Goal: Information Seeking & Learning: Check status

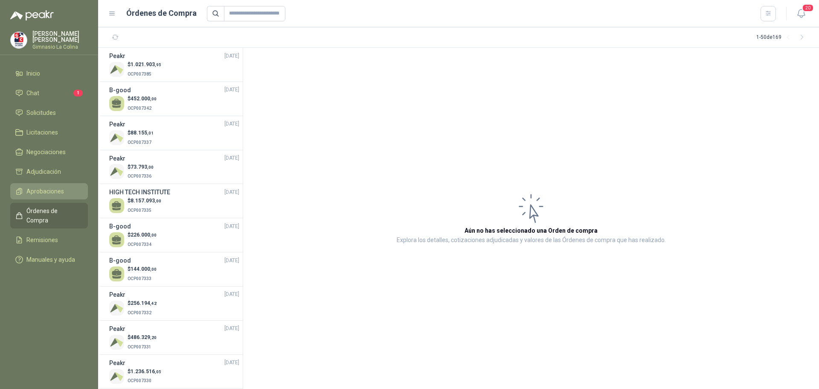
click at [40, 188] on span "Aprobaciones" at bounding box center [45, 190] width 38 height 9
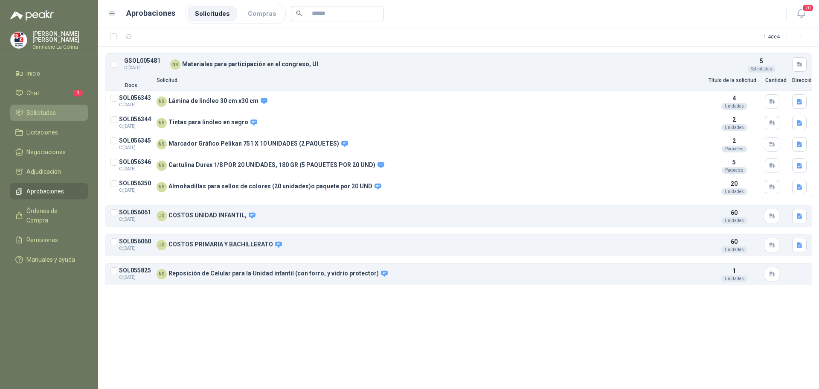
click at [51, 108] on span "Solicitudes" at bounding box center [40, 112] width 29 height 9
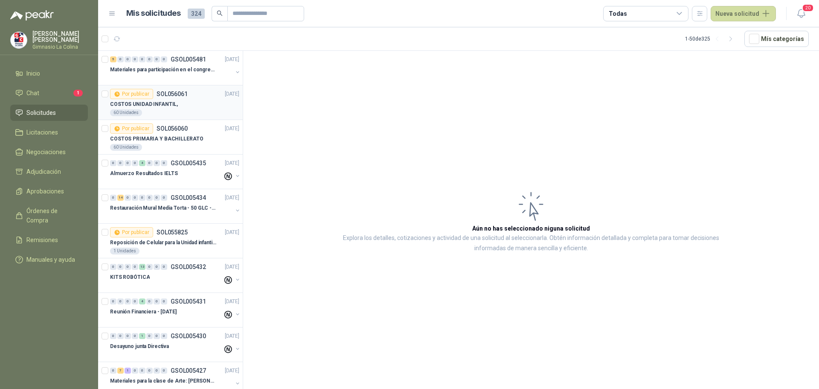
click at [144, 91] on div "Por publicar" at bounding box center [131, 94] width 43 height 10
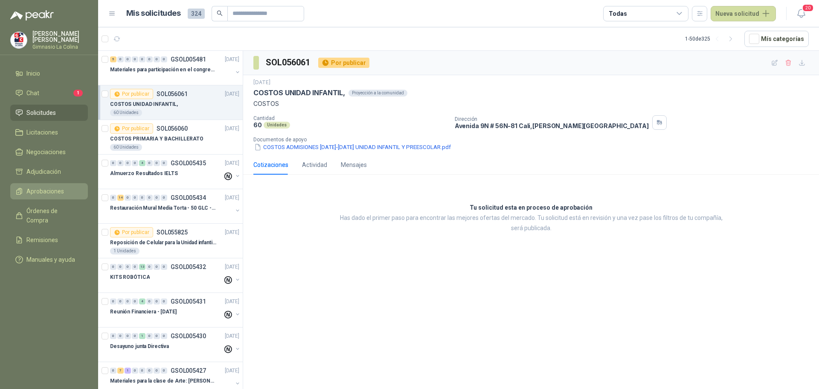
click at [39, 189] on span "Aprobaciones" at bounding box center [45, 190] width 38 height 9
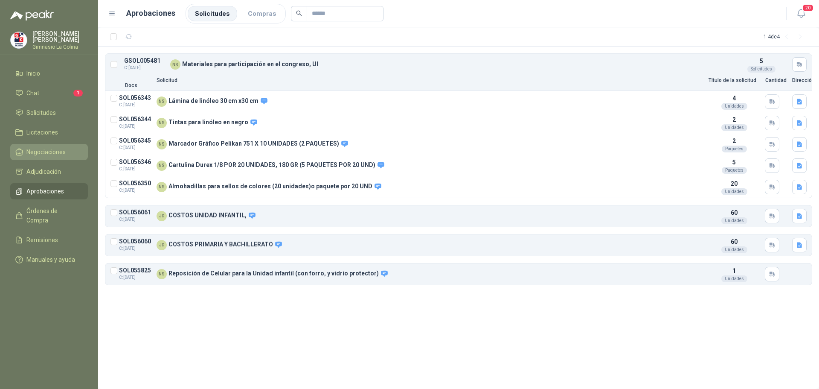
click at [39, 151] on span "Negociaciones" at bounding box center [45, 151] width 39 height 9
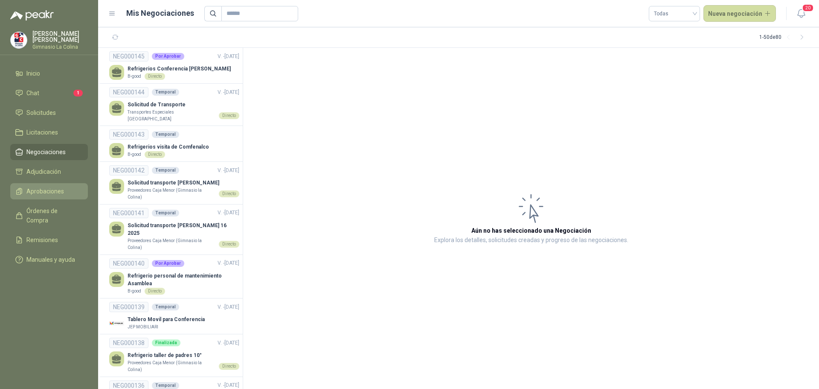
click at [57, 186] on span "Aprobaciones" at bounding box center [45, 190] width 38 height 9
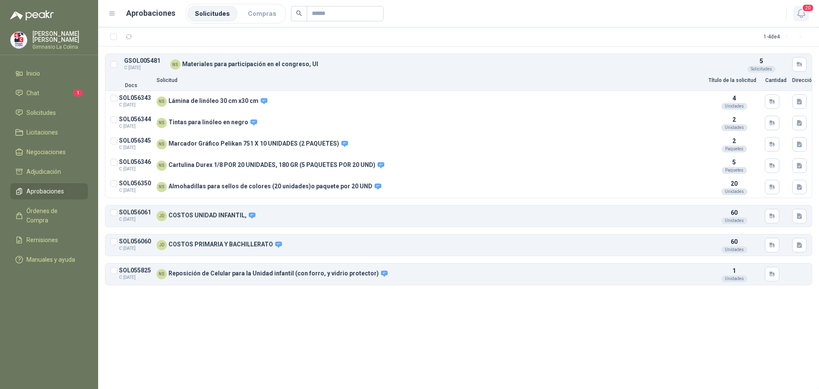
click at [808, 8] on span "20" at bounding box center [808, 8] width 12 height 8
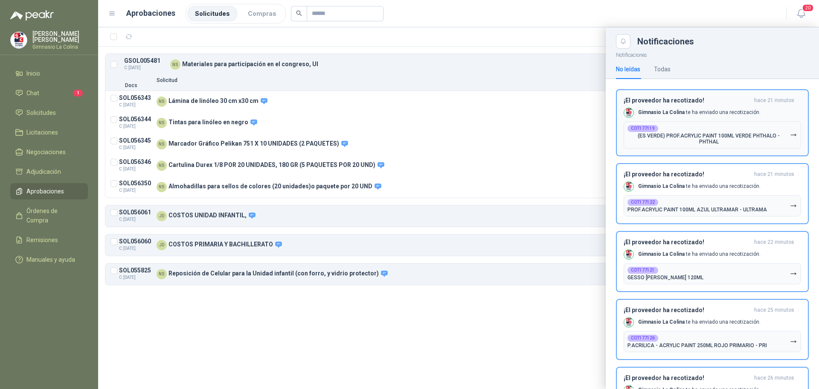
click at [636, 130] on b "COT177119" at bounding box center [643, 128] width 24 height 4
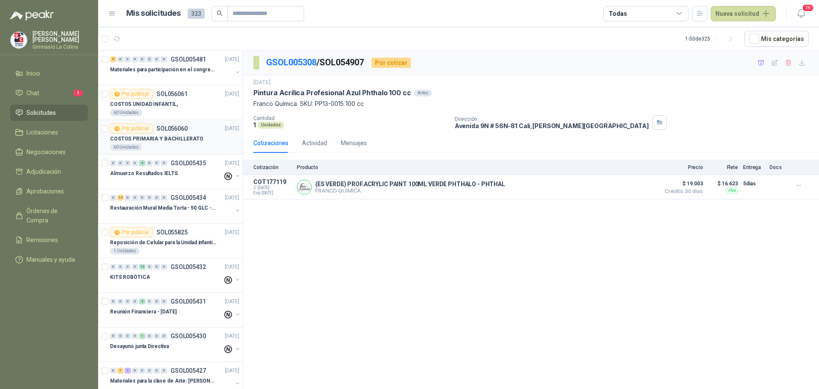
click at [145, 131] on div "Por publicar" at bounding box center [131, 128] width 43 height 10
click at [796, 185] on icon "button" at bounding box center [798, 185] width 7 height 7
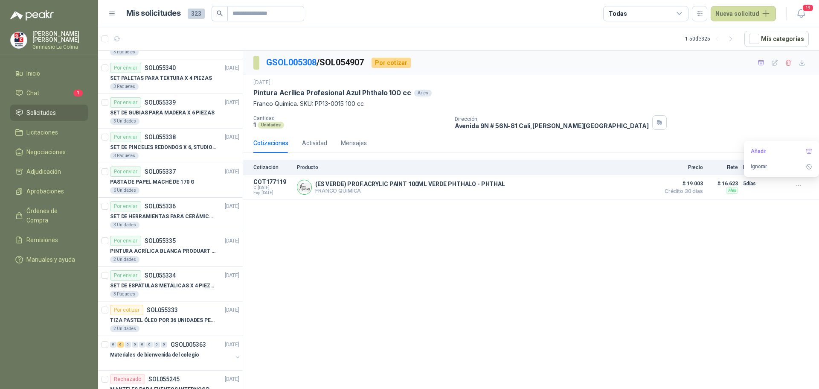
scroll to position [725, 0]
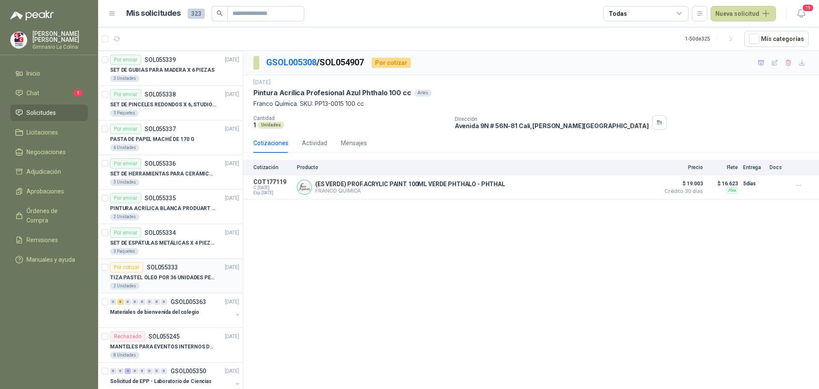
click at [131, 267] on div "Por cotizar" at bounding box center [126, 267] width 33 height 10
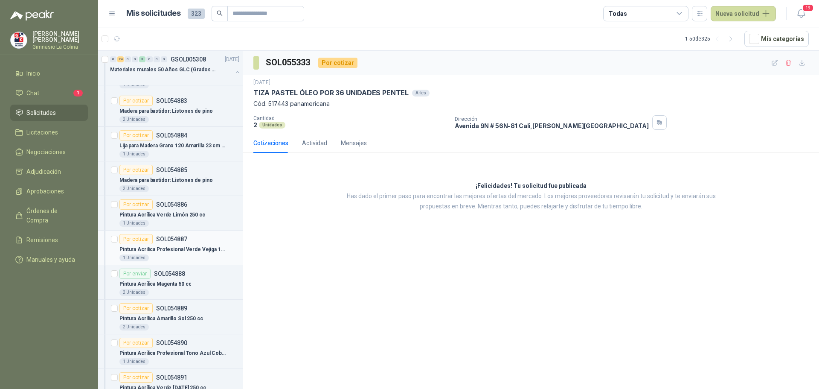
scroll to position [1109, 0]
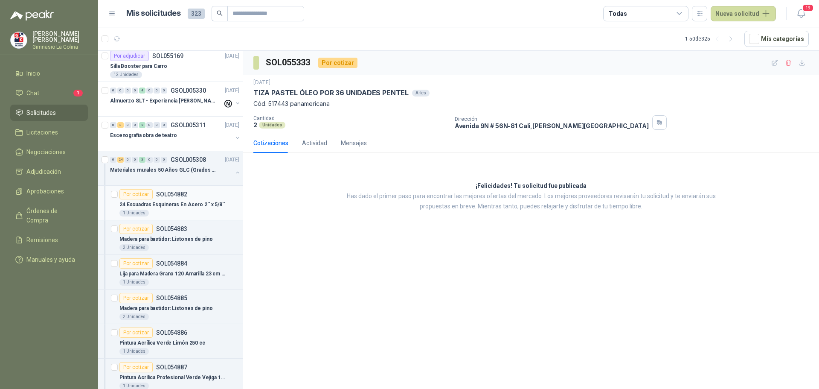
click at [139, 190] on div "Por cotizar" at bounding box center [135, 194] width 33 height 10
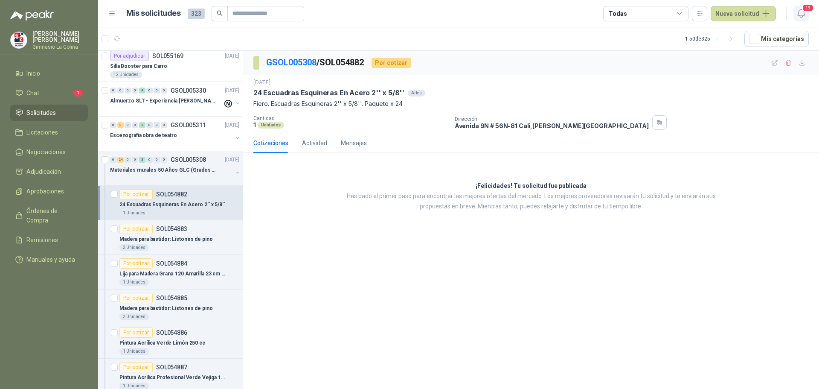
click at [802, 9] on span "19" at bounding box center [808, 8] width 12 height 8
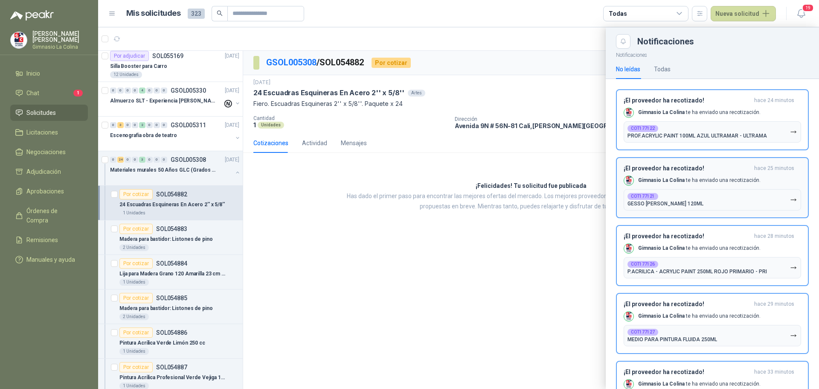
click at [669, 197] on div "COT177121 GESSO FRANCO BLANCO 120ML" at bounding box center [665, 200] width 76 height 14
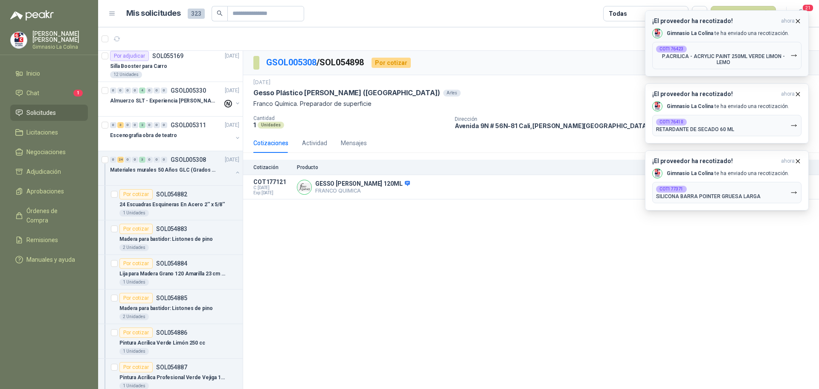
click at [670, 50] on b "COT176423" at bounding box center [671, 49] width 24 height 4
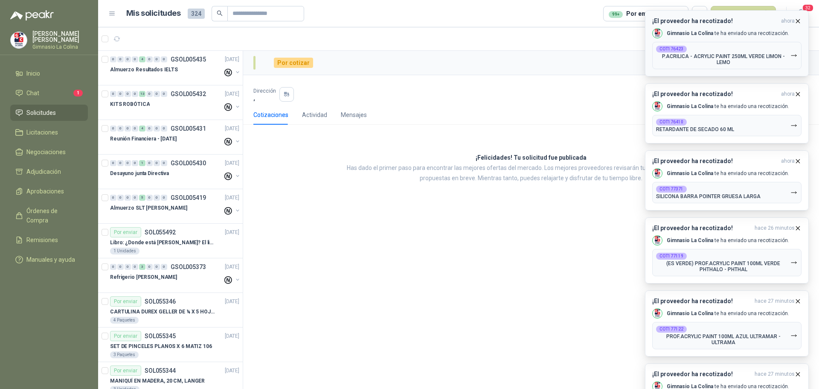
click at [709, 61] on p "P.ACRILICA - ACRYLIC PAINT 250ML VERDE LIMON - LEMO" at bounding box center [723, 59] width 134 height 12
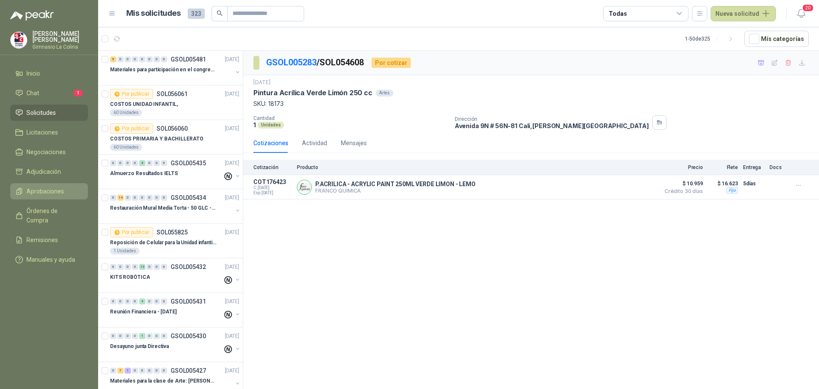
click at [38, 186] on span "Aprobaciones" at bounding box center [45, 190] width 38 height 9
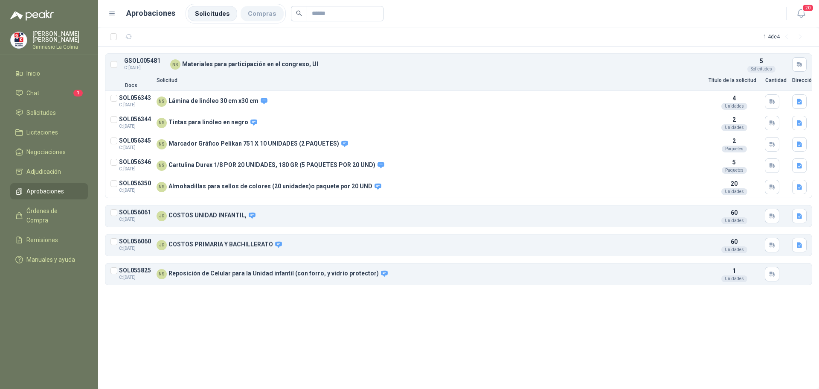
click at [258, 15] on li "Compras" at bounding box center [262, 13] width 43 height 15
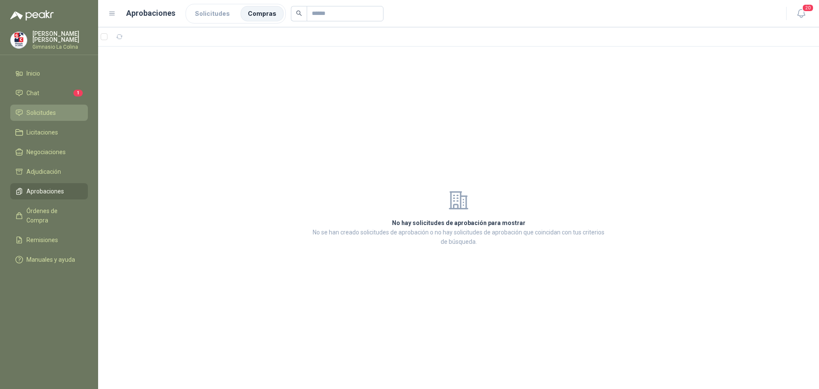
click at [46, 113] on span "Solicitudes" at bounding box center [40, 112] width 29 height 9
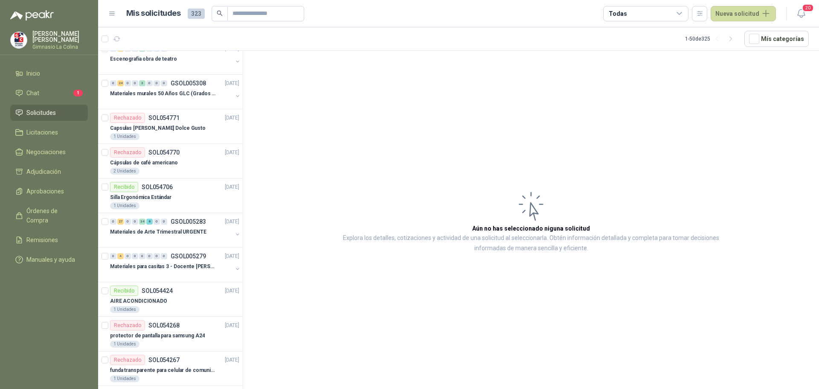
scroll to position [930, 0]
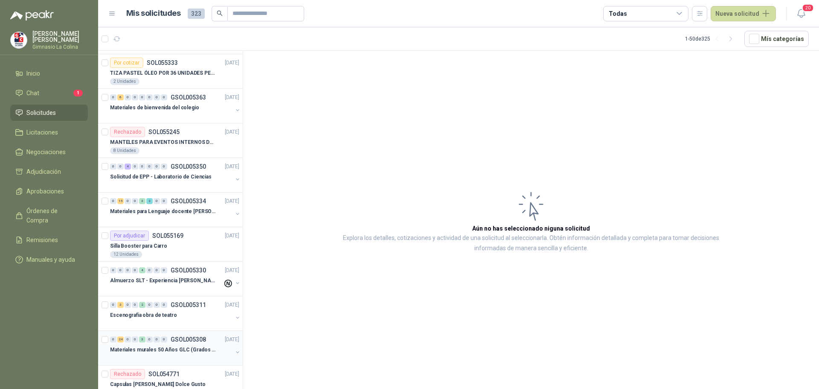
click at [145, 349] on p "Materiales murales 50 Años GLC (Grados 10 y 11)" at bounding box center [163, 350] width 106 height 8
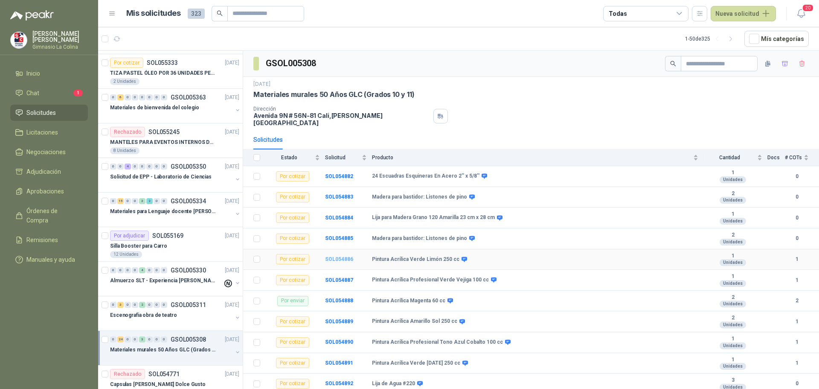
click at [340, 256] on b "SOL054886" at bounding box center [339, 259] width 28 height 6
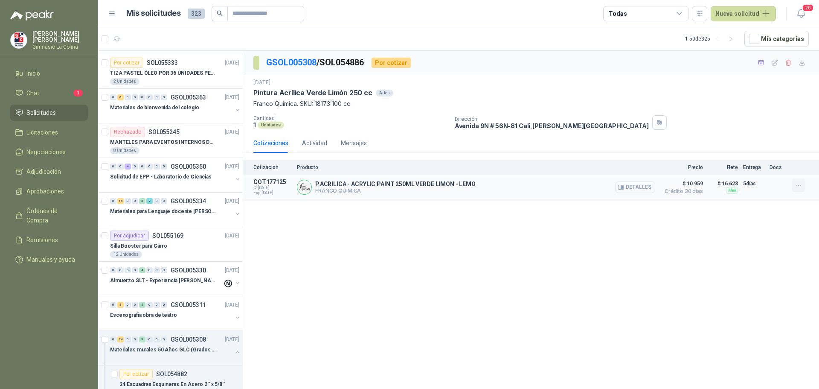
click at [800, 186] on icon "button" at bounding box center [798, 185] width 7 height 7
click at [287, 209] on div "GSOL005308 / SOL054886 Por cotizar 4 sept, 2025 Pintura Acrílica Verde Limón 25…" at bounding box center [531, 221] width 576 height 341
click at [302, 188] on img at bounding box center [304, 187] width 14 height 14
click at [639, 183] on button "Detalles" at bounding box center [635, 187] width 40 height 12
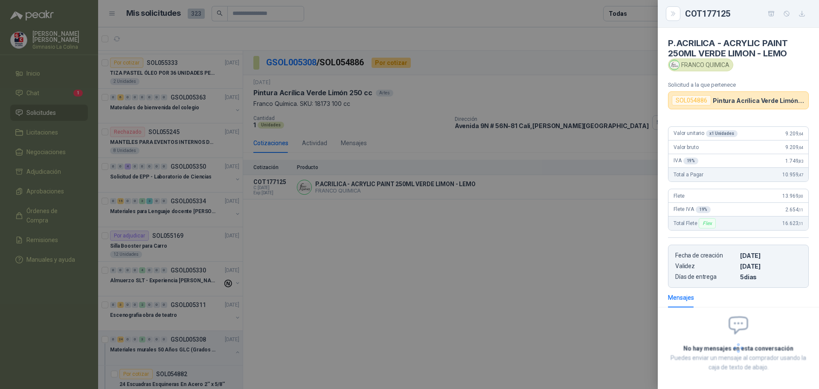
scroll to position [36, 0]
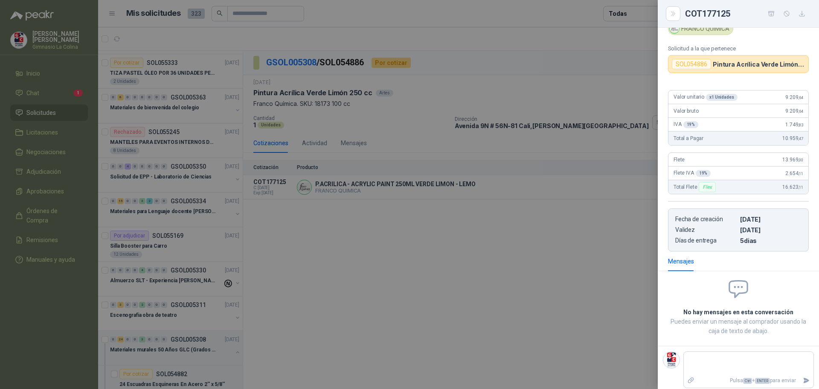
click at [194, 226] on div at bounding box center [409, 194] width 819 height 389
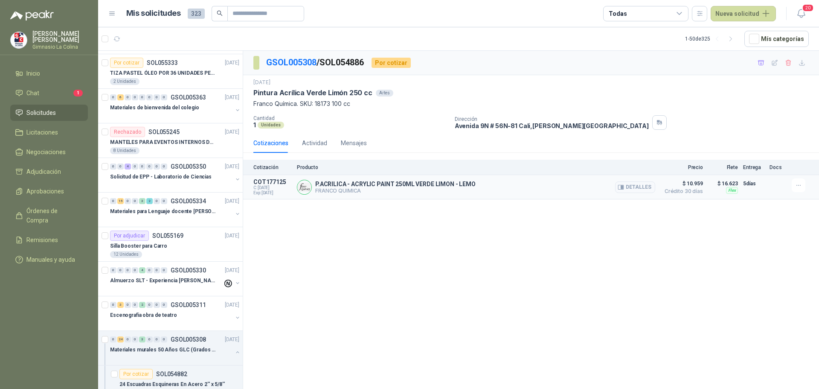
click at [299, 187] on img at bounding box center [304, 187] width 14 height 14
click at [801, 186] on icon "button" at bounding box center [798, 185] width 7 height 7
click at [632, 191] on button "Detalles" at bounding box center [635, 187] width 40 height 12
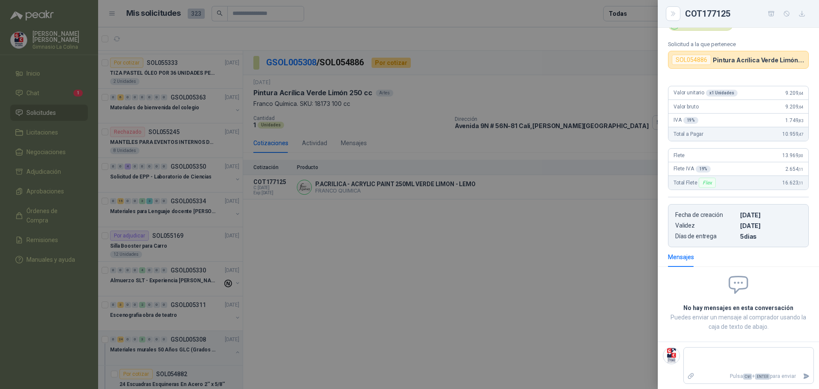
scroll to position [0, 0]
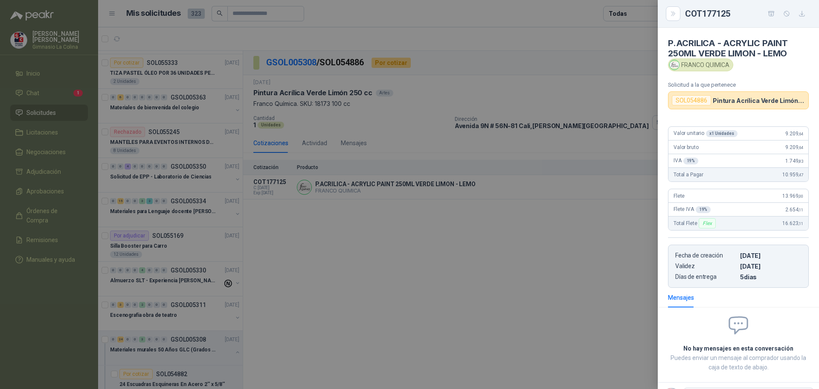
click at [674, 64] on img at bounding box center [674, 64] width 9 height 9
click at [691, 66] on div "FRANCO QUIMICA" at bounding box center [700, 64] width 65 height 13
click at [675, 67] on img at bounding box center [674, 64] width 9 height 9
click at [676, 67] on img at bounding box center [674, 64] width 9 height 9
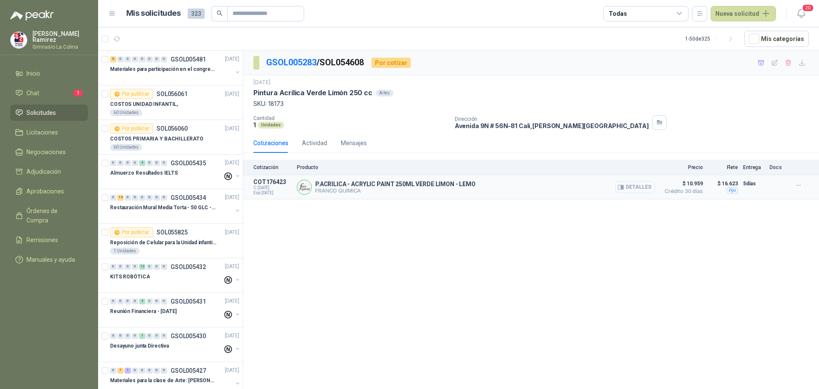
click at [643, 189] on button "Detalles" at bounding box center [635, 187] width 40 height 12
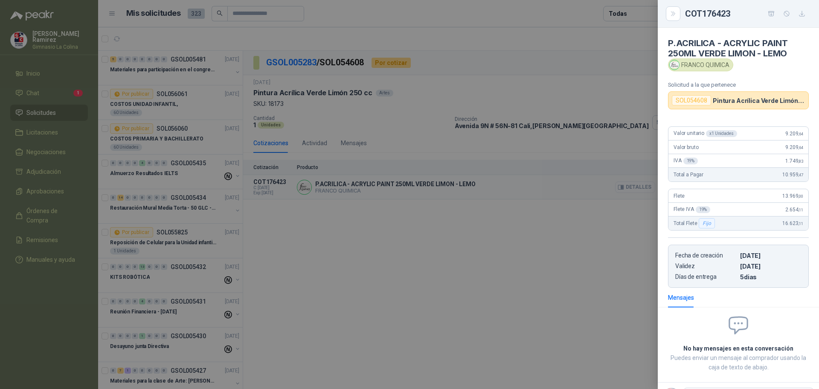
scroll to position [36, 0]
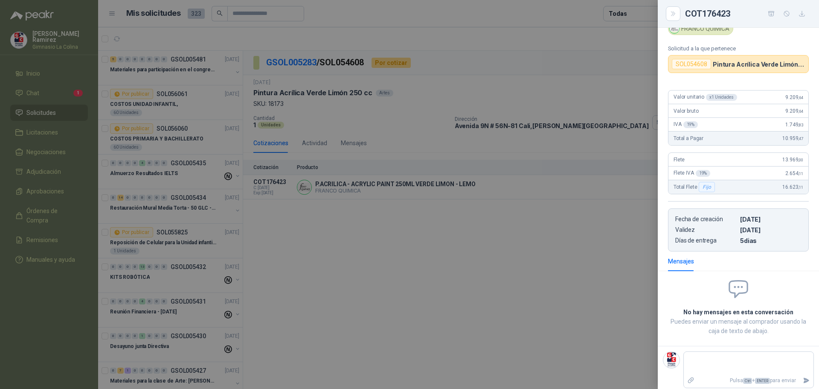
click at [537, 189] on div at bounding box center [409, 194] width 819 height 389
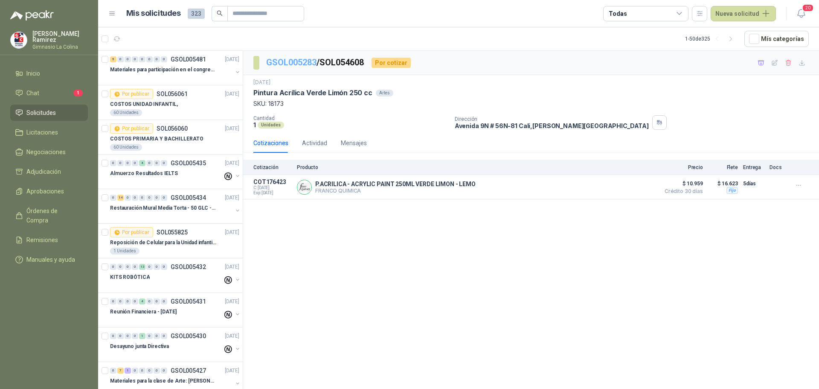
click at [293, 59] on link "GSOL005283" at bounding box center [291, 62] width 50 height 10
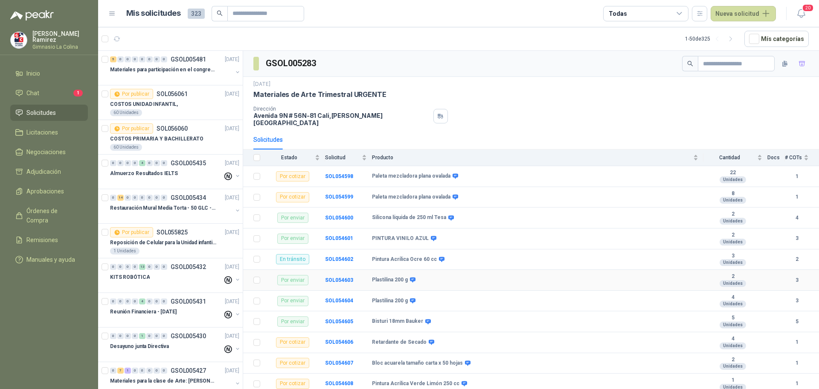
scroll to position [43, 0]
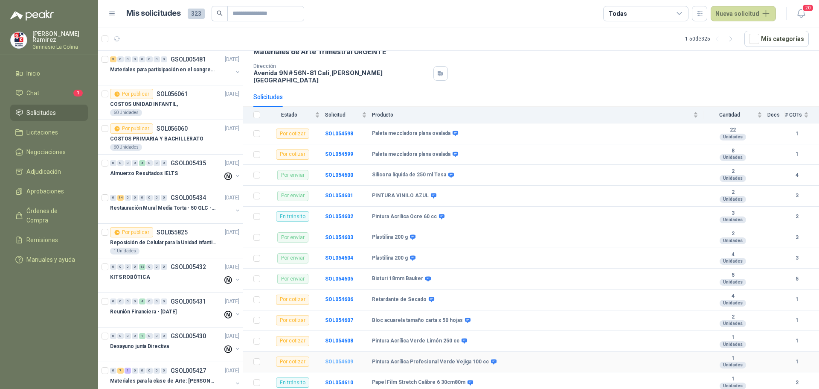
click at [339, 358] on b "SOL054609" at bounding box center [339, 361] width 28 height 6
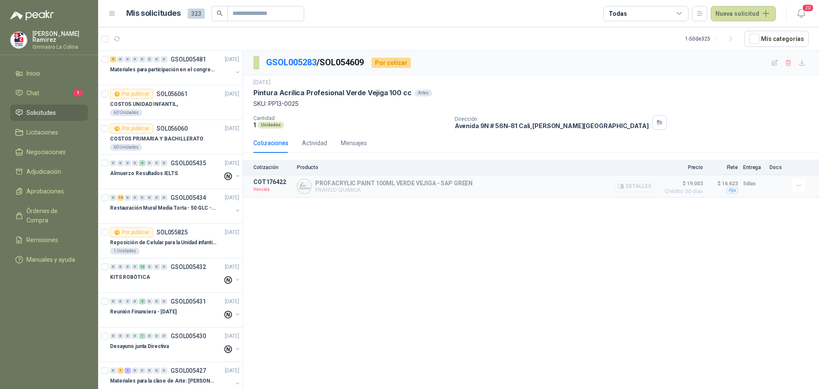
click at [637, 182] on button "Detalles" at bounding box center [635, 186] width 40 height 12
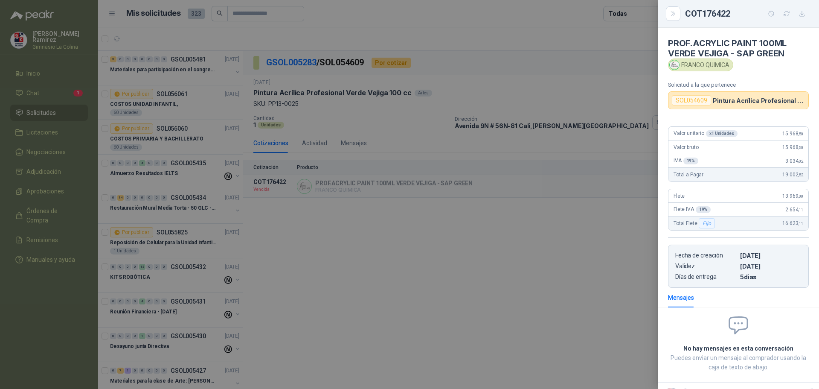
click at [377, 113] on div at bounding box center [409, 194] width 819 height 389
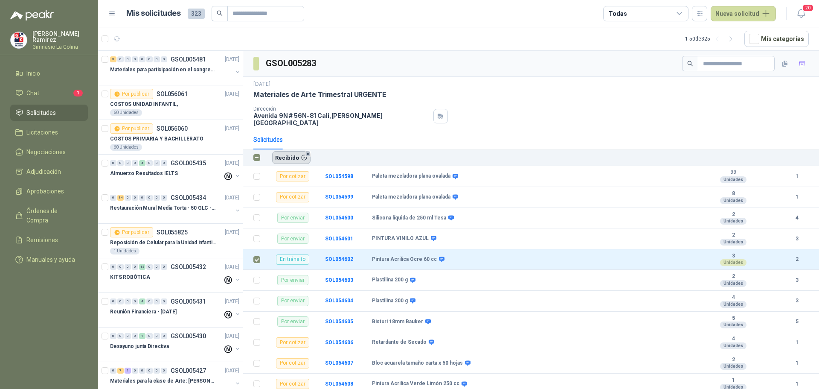
click at [298, 152] on button "Recibido 8" at bounding box center [291, 157] width 38 height 13
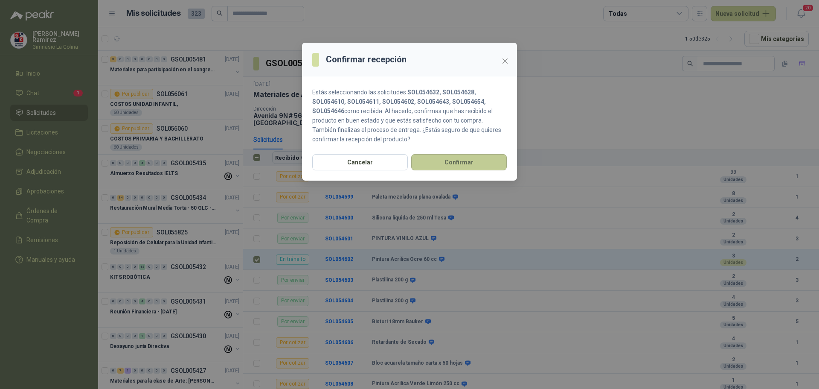
click at [473, 160] on button "Confirmar" at bounding box center [459, 162] width 96 height 16
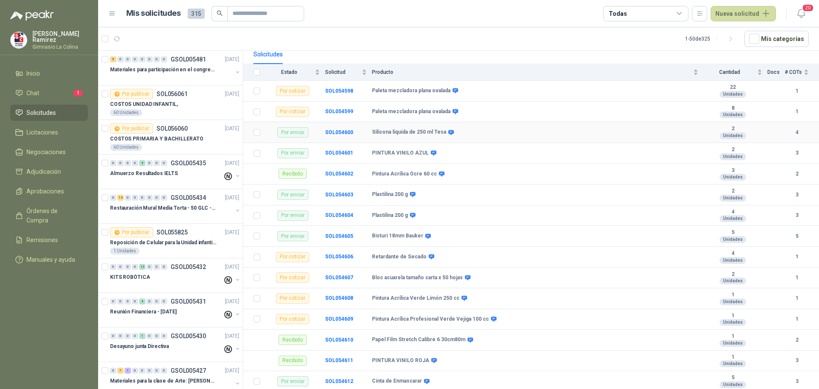
scroll to position [128, 0]
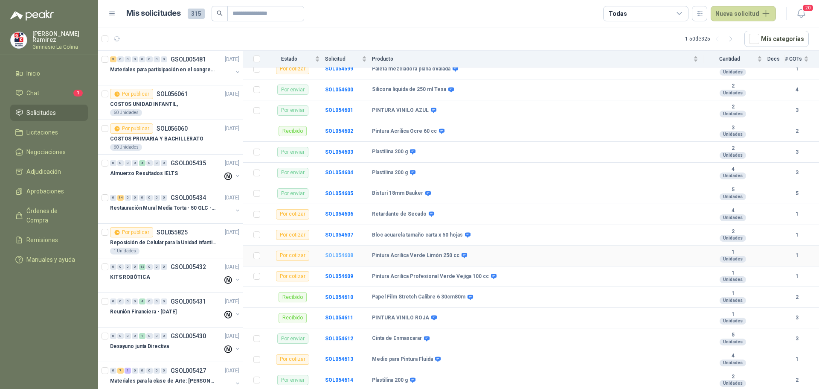
click at [339, 252] on b "SOL054608" at bounding box center [339, 255] width 28 height 6
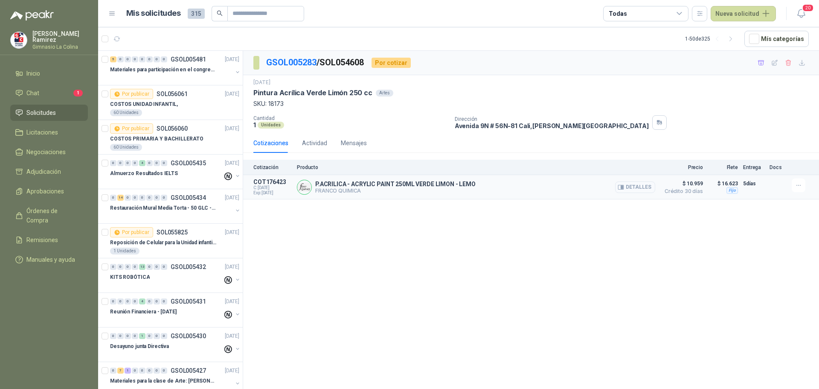
click at [645, 187] on button "Detalles" at bounding box center [635, 187] width 40 height 12
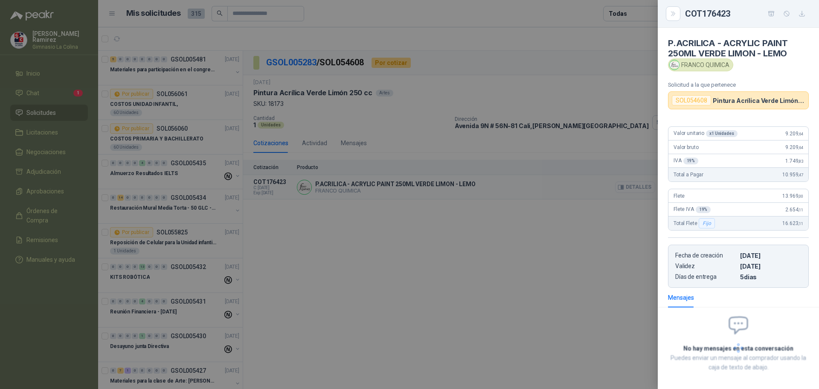
scroll to position [36, 0]
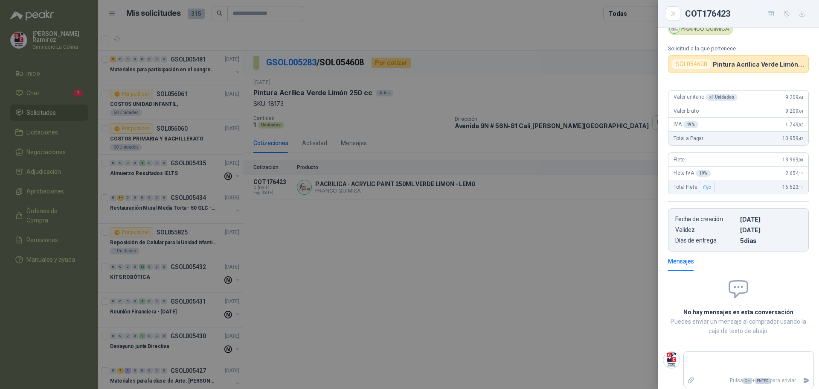
click at [362, 252] on div at bounding box center [409, 194] width 819 height 389
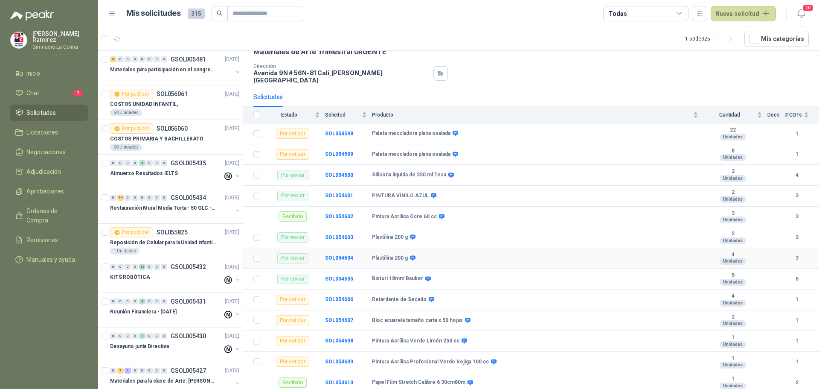
scroll to position [85, 0]
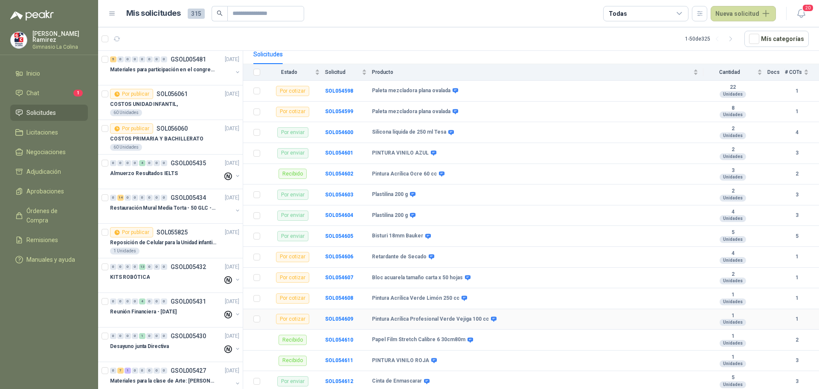
click at [340, 309] on td "SOL054609" at bounding box center [348, 319] width 47 height 21
click at [340, 316] on b "SOL054609" at bounding box center [339, 319] width 28 height 6
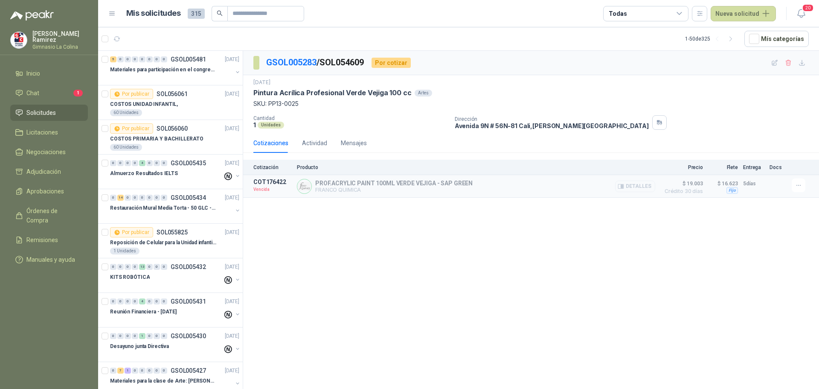
click at [644, 187] on button "Detalles" at bounding box center [635, 186] width 40 height 12
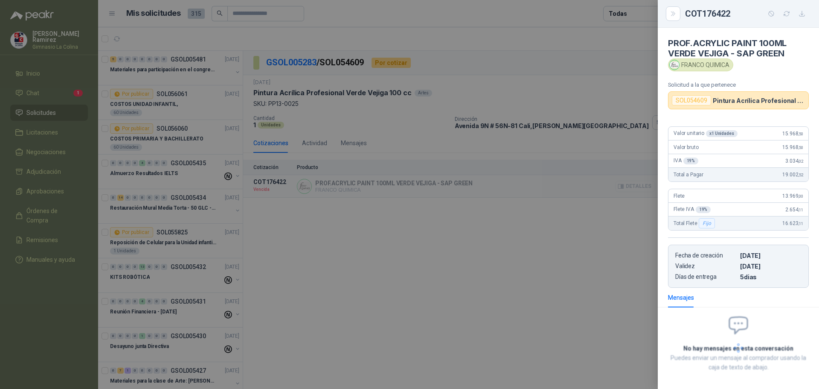
scroll to position [36, 0]
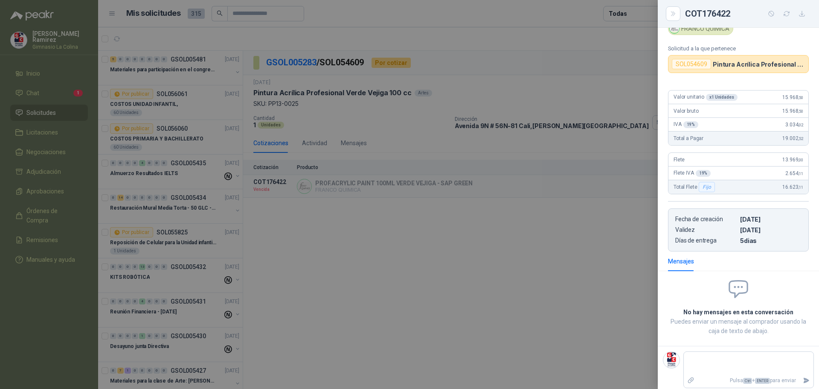
click at [468, 182] on div at bounding box center [409, 194] width 819 height 389
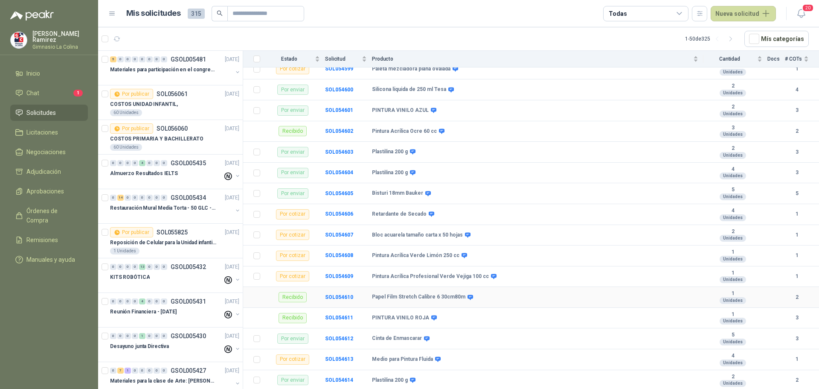
scroll to position [171, 0]
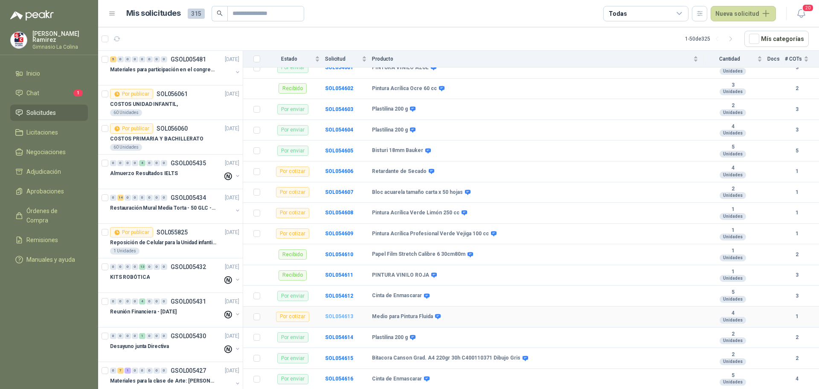
click at [340, 313] on b "SOL054613" at bounding box center [339, 316] width 28 height 6
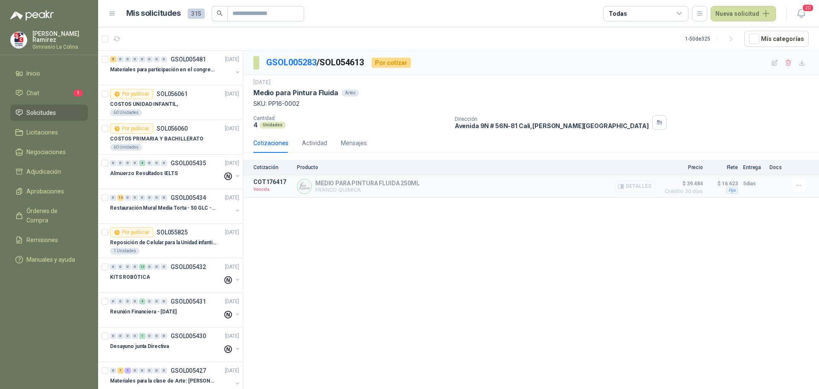
click at [642, 186] on button "Detalles" at bounding box center [635, 186] width 40 height 12
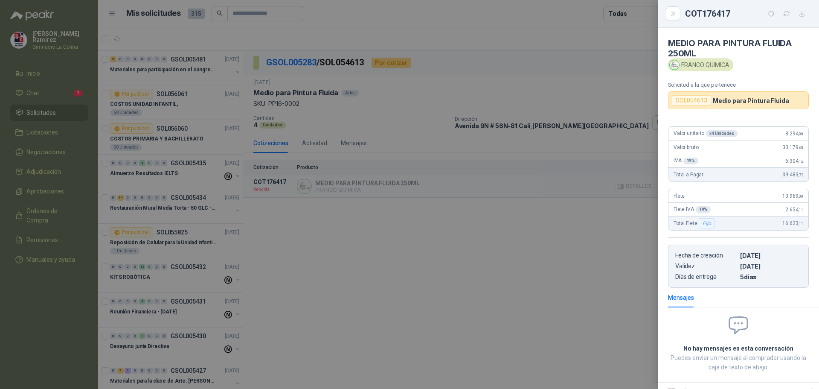
scroll to position [36, 0]
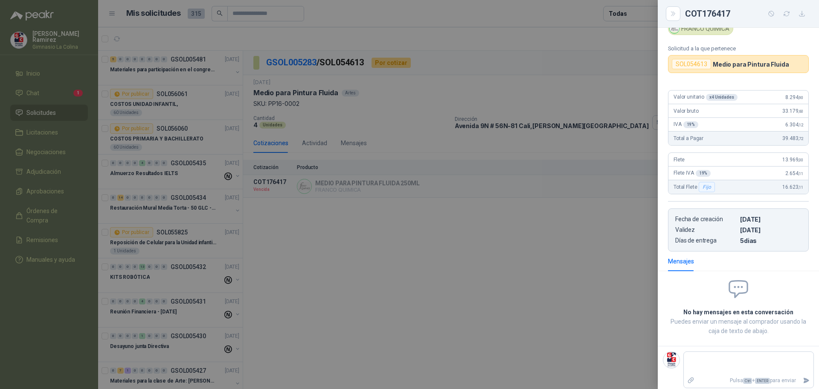
drag, startPoint x: 356, startPoint y: 292, endPoint x: 253, endPoint y: 85, distance: 230.8
click at [355, 284] on div at bounding box center [409, 194] width 819 height 389
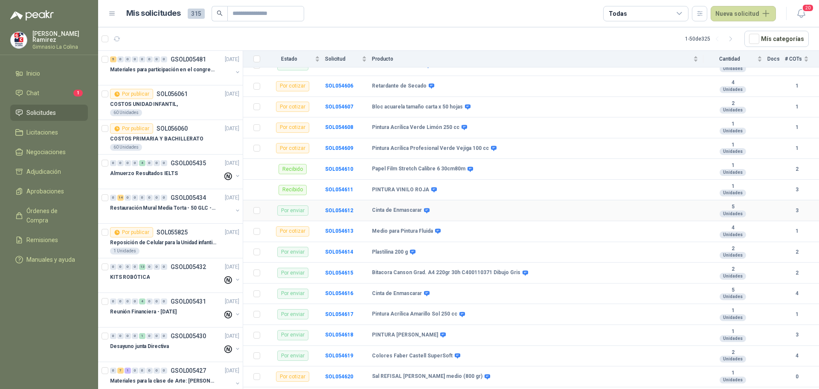
scroll to position [299, 0]
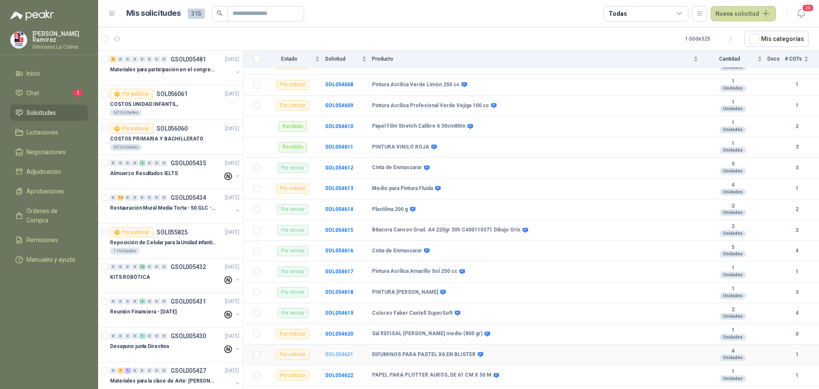
click at [345, 351] on b "SOL054621" at bounding box center [339, 354] width 28 height 6
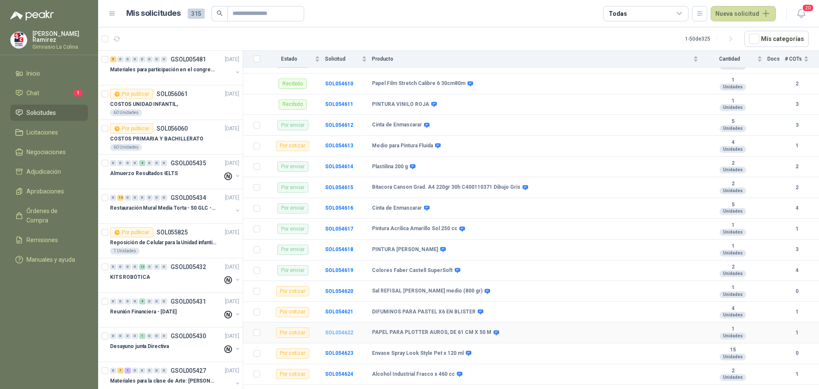
click at [346, 329] on b "SOL054622" at bounding box center [339, 332] width 28 height 6
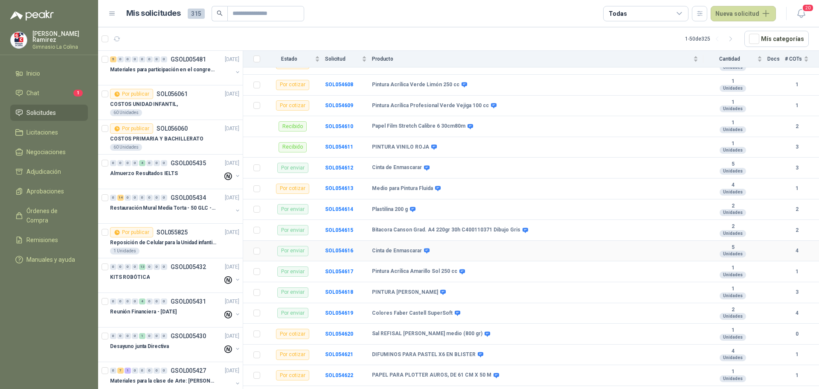
scroll to position [341, 0]
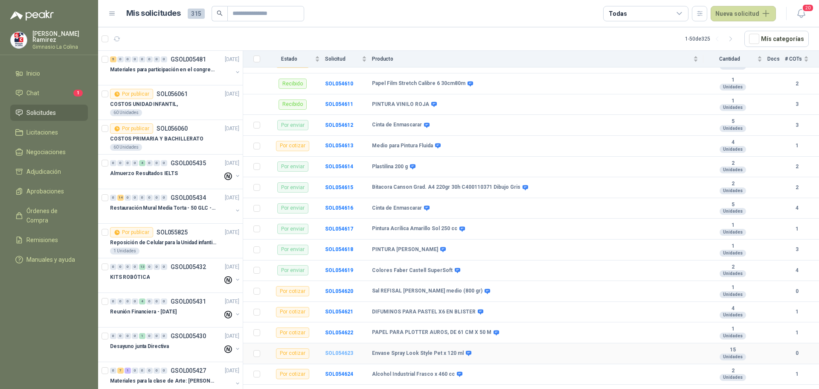
click at [337, 350] on b "SOL054623" at bounding box center [339, 353] width 28 height 6
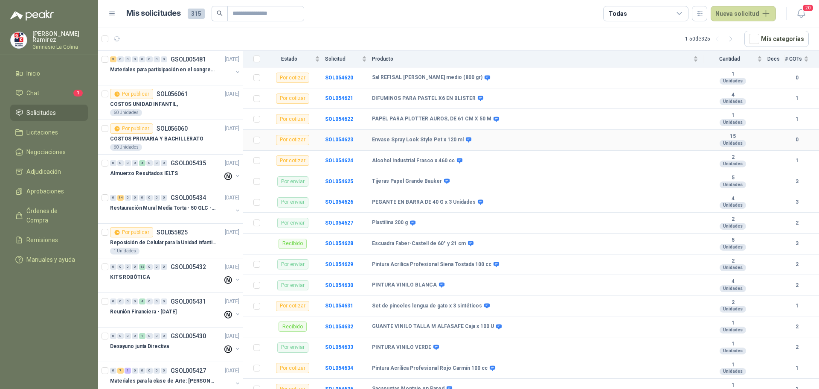
scroll to position [597, 0]
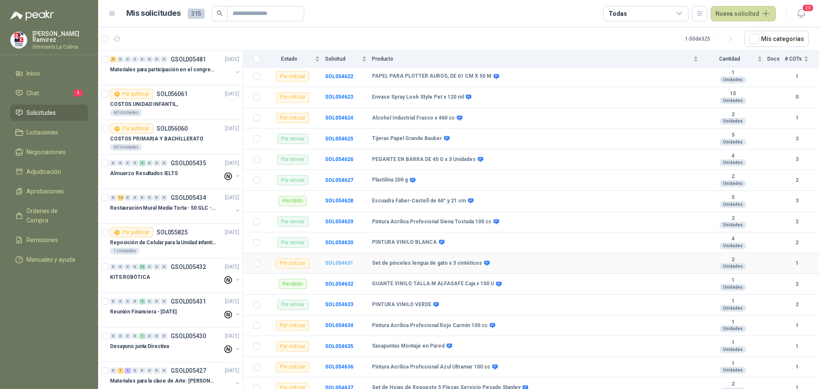
click at [337, 260] on b "SOL054631" at bounding box center [339, 263] width 28 height 6
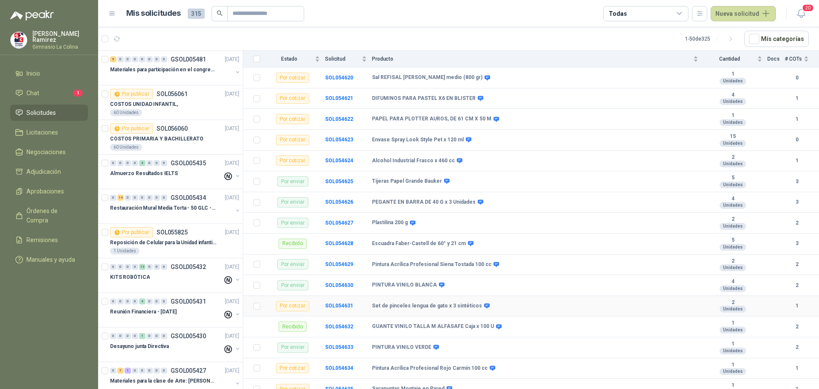
scroll to position [597, 0]
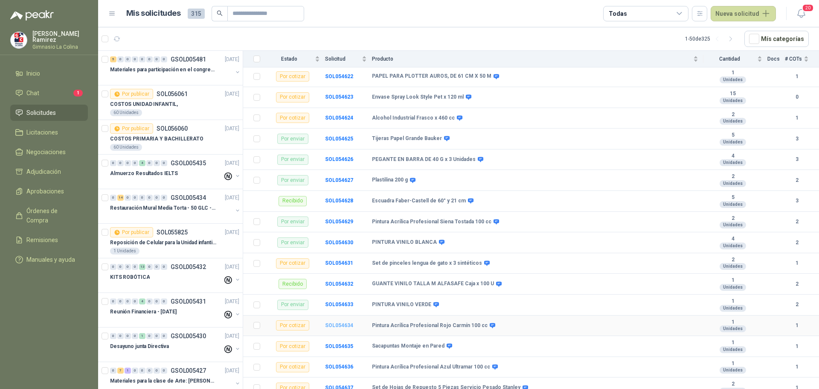
click at [334, 322] on b "SOL054634" at bounding box center [339, 325] width 28 height 6
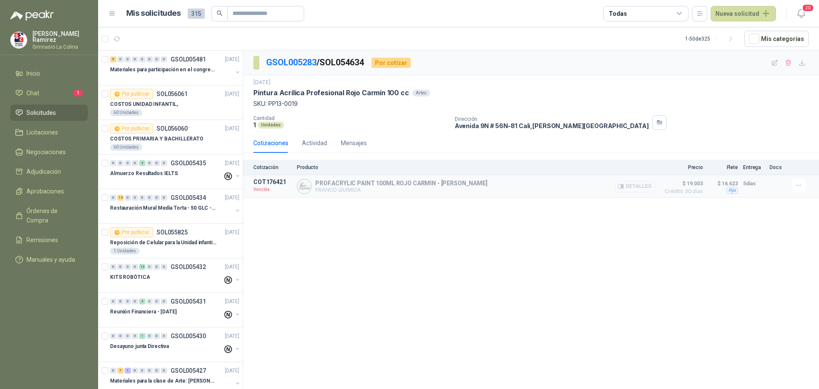
click at [636, 187] on button "Detalles" at bounding box center [635, 186] width 40 height 12
click at [642, 187] on button "Detalles" at bounding box center [635, 186] width 40 height 12
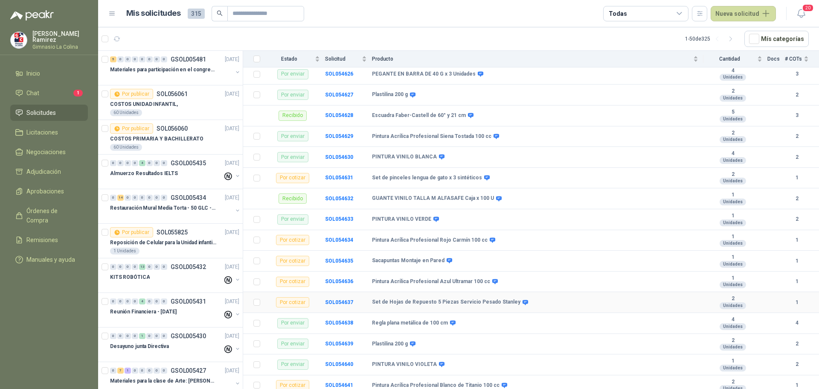
scroll to position [725, 0]
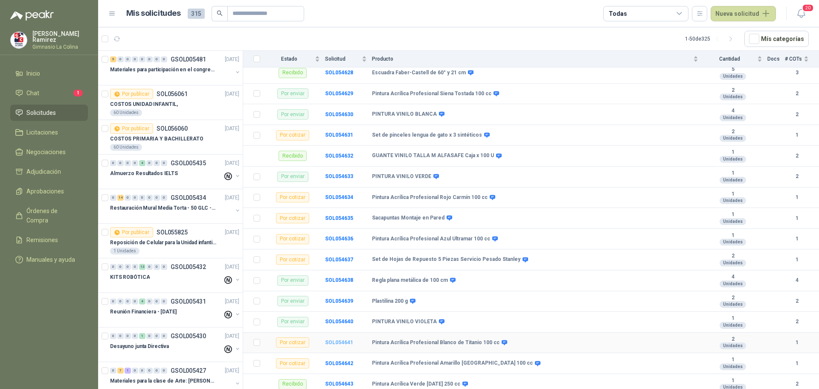
click at [341, 339] on b "SOL054641" at bounding box center [339, 342] width 28 height 6
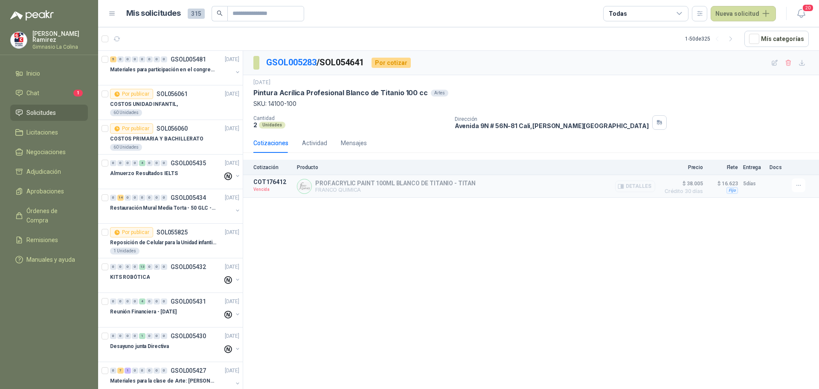
click at [640, 186] on button "Detalles" at bounding box center [635, 186] width 40 height 12
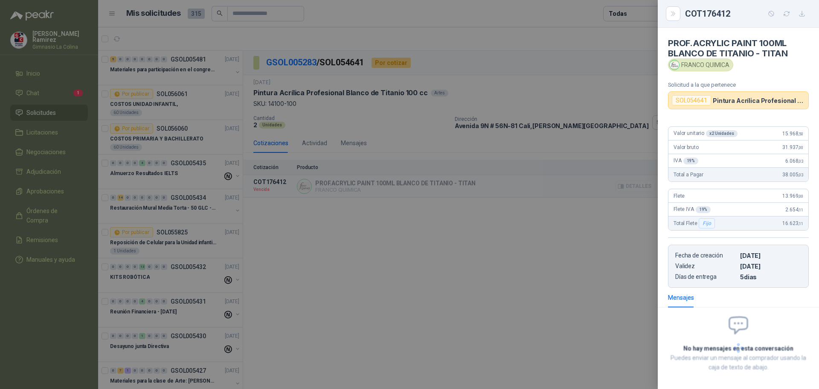
scroll to position [36, 0]
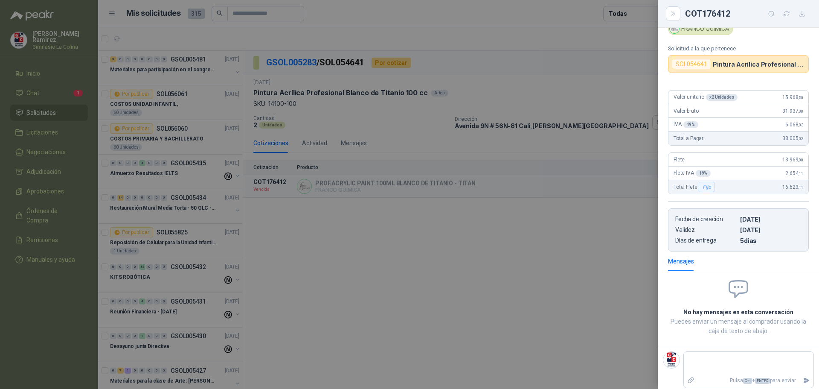
drag, startPoint x: 389, startPoint y: 344, endPoint x: 378, endPoint y: 298, distance: 47.3
click at [388, 332] on div at bounding box center [409, 194] width 819 height 389
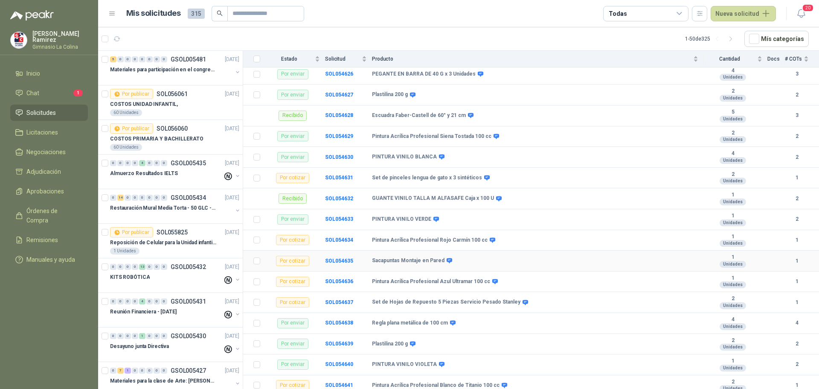
scroll to position [725, 0]
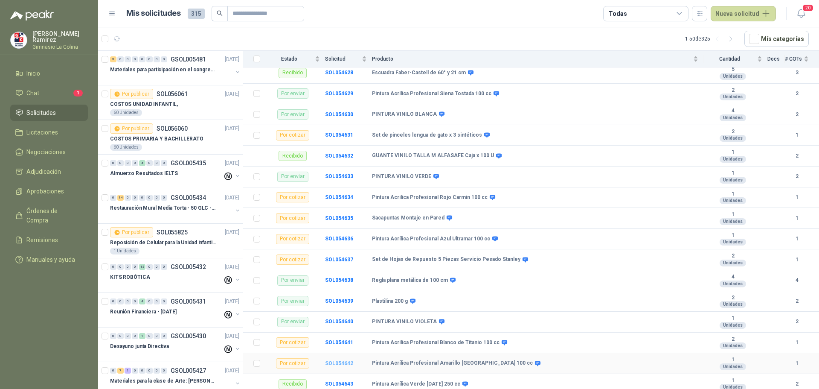
click at [334, 360] on b "SOL054642" at bounding box center [339, 363] width 28 height 6
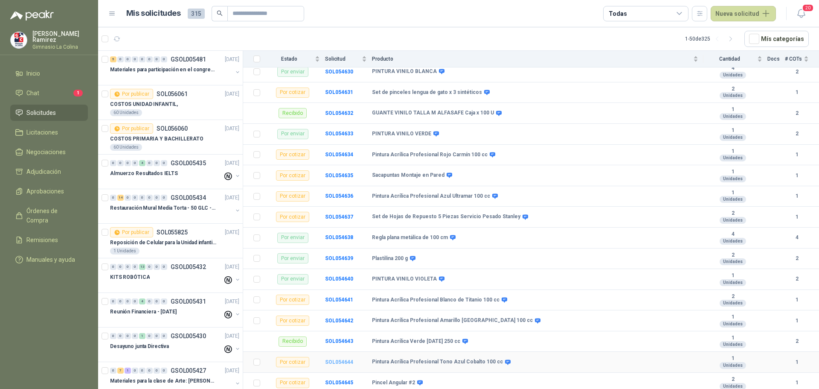
click at [345, 359] on b "SOL054644" at bounding box center [339, 362] width 28 height 6
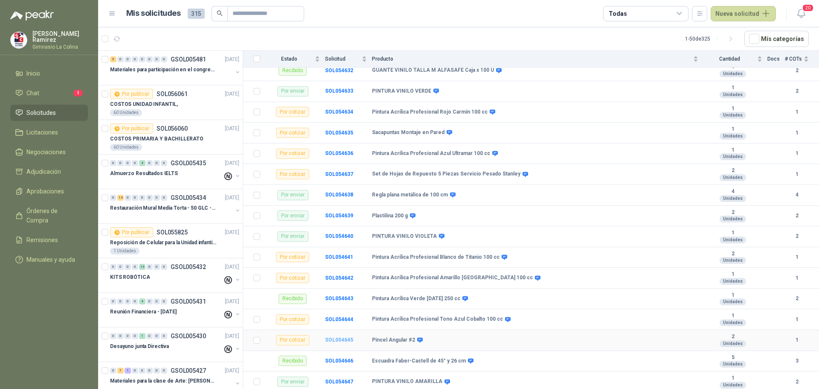
click at [347, 337] on b "SOL054645" at bounding box center [339, 340] width 28 height 6
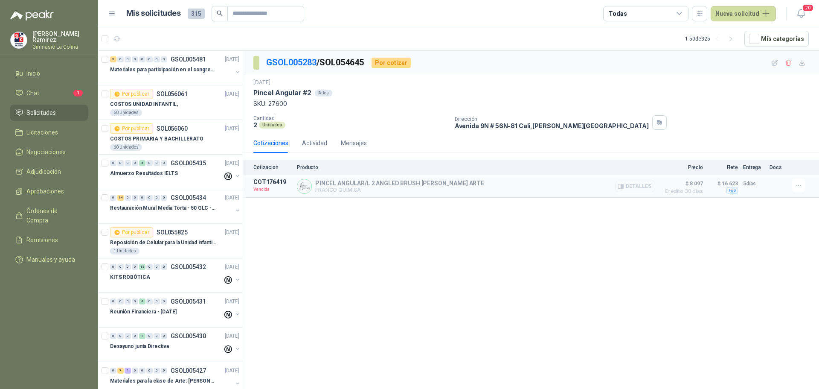
click at [633, 190] on button "Detalles" at bounding box center [635, 186] width 40 height 12
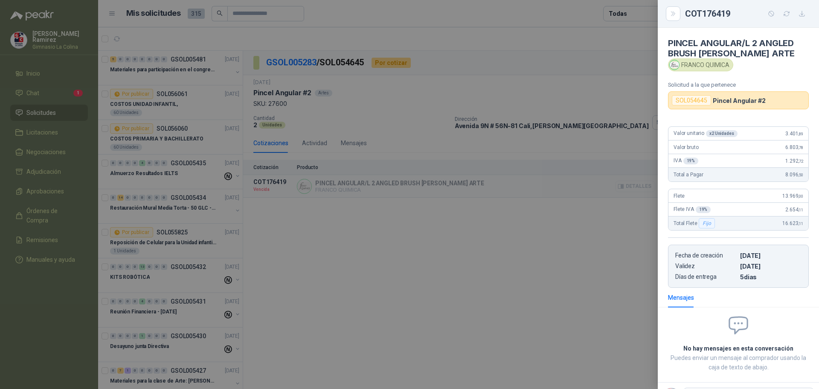
scroll to position [36, 0]
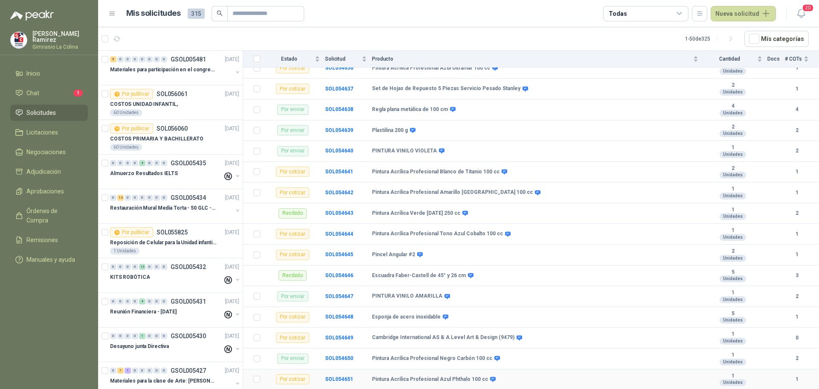
scroll to position [938, 0]
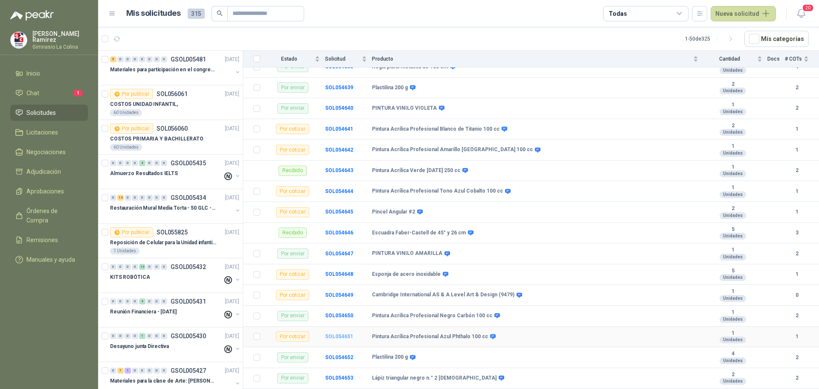
click at [340, 333] on b "SOL054651" at bounding box center [339, 336] width 28 height 6
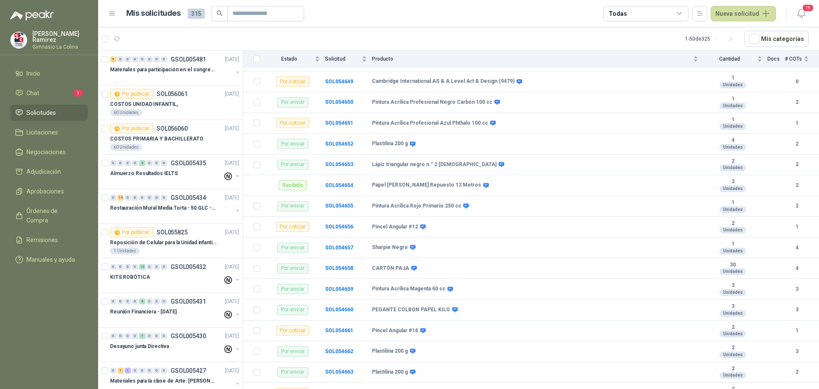
scroll to position [1213, 0]
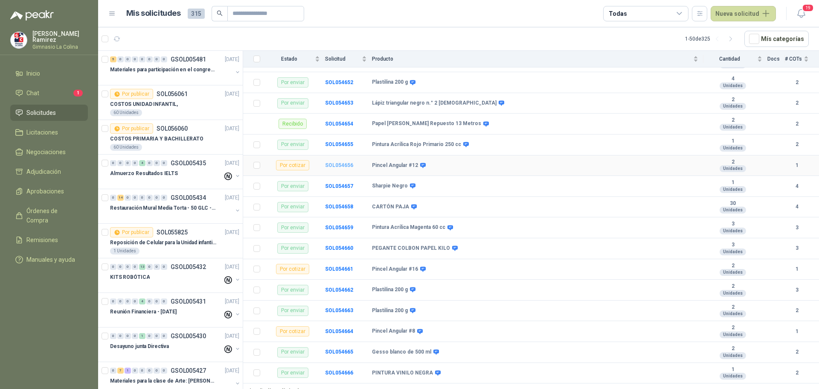
click at [331, 162] on b "SOL054656" at bounding box center [339, 165] width 28 height 6
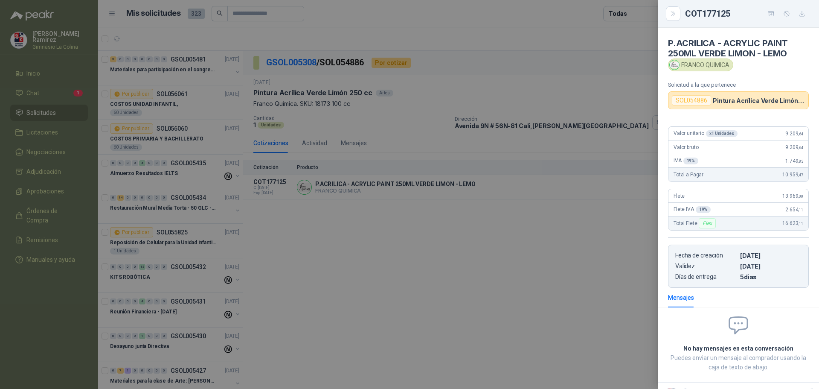
scroll to position [41, 0]
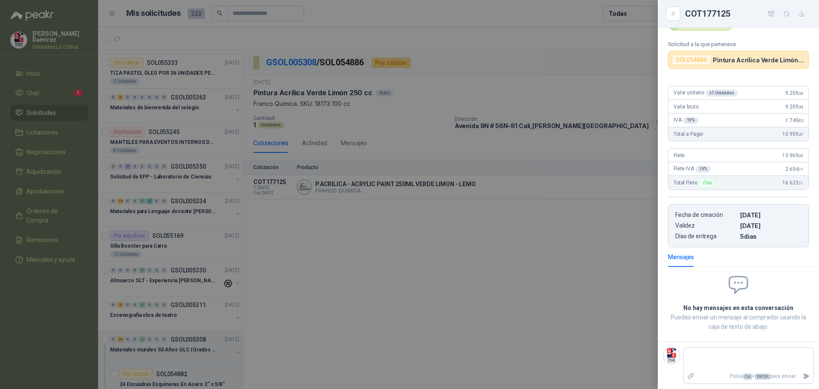
drag, startPoint x: 294, startPoint y: 253, endPoint x: 170, endPoint y: 66, distance: 224.9
click at [294, 251] on div at bounding box center [409, 194] width 819 height 389
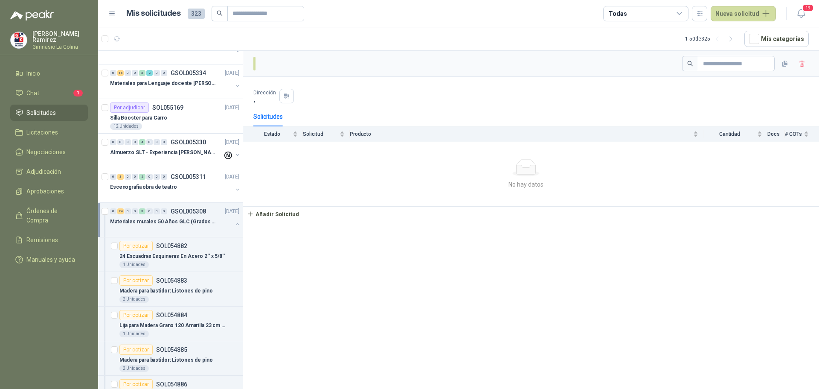
scroll to position [1015, 0]
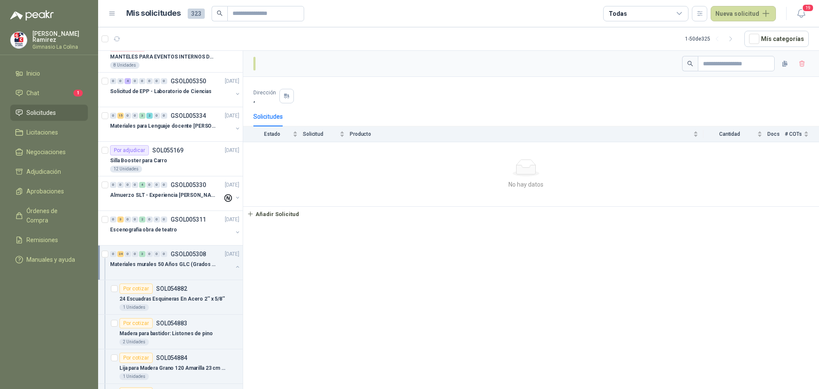
click at [210, 264] on p "Materiales murales 50 Años GLC (Grados 10 y 11)" at bounding box center [163, 264] width 106 height 8
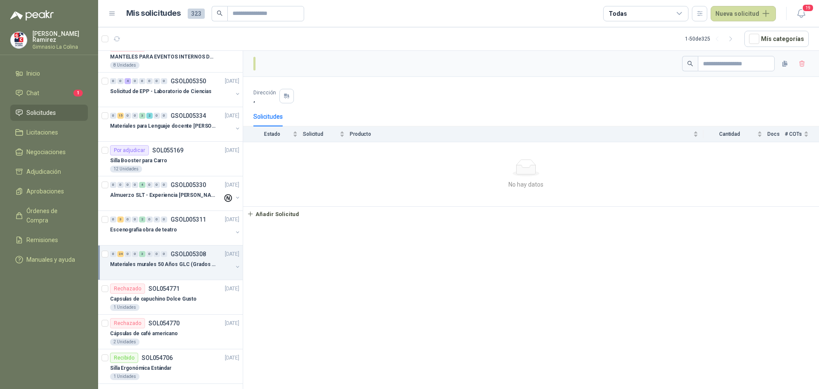
click at [210, 264] on p "Materiales murales 50 Años GLC (Grados 10 y 11)" at bounding box center [163, 264] width 106 height 8
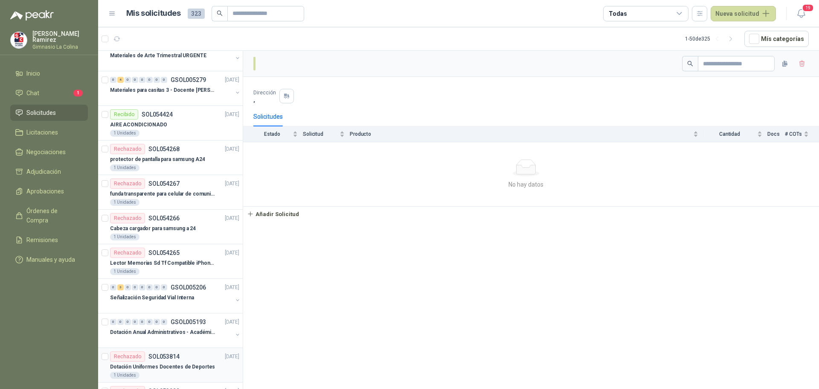
scroll to position [2332, 0]
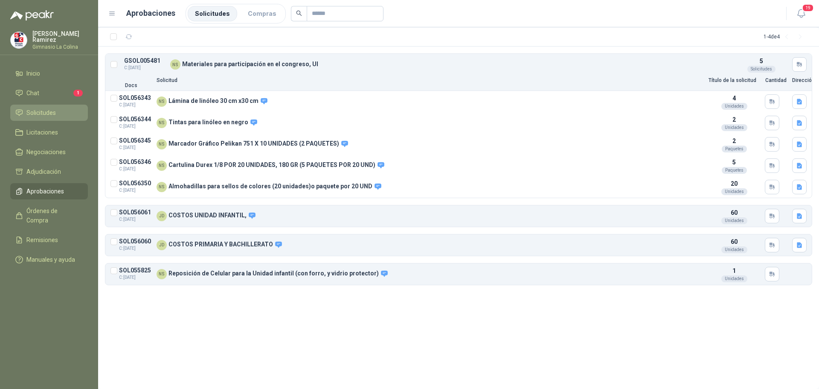
click at [38, 109] on span "Solicitudes" at bounding box center [40, 112] width 29 height 9
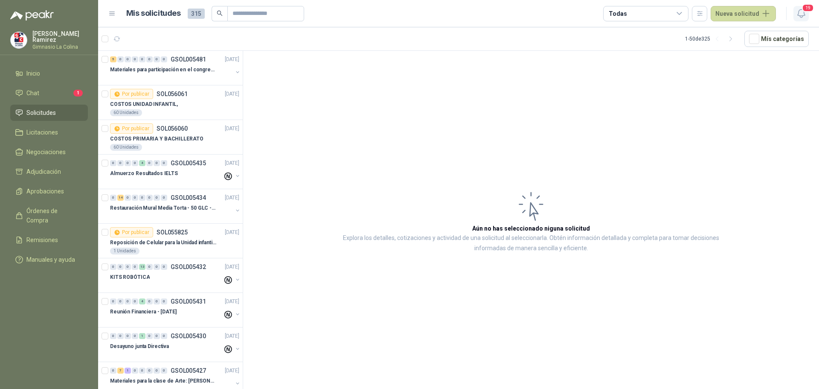
click at [808, 14] on button "19" at bounding box center [800, 13] width 15 height 15
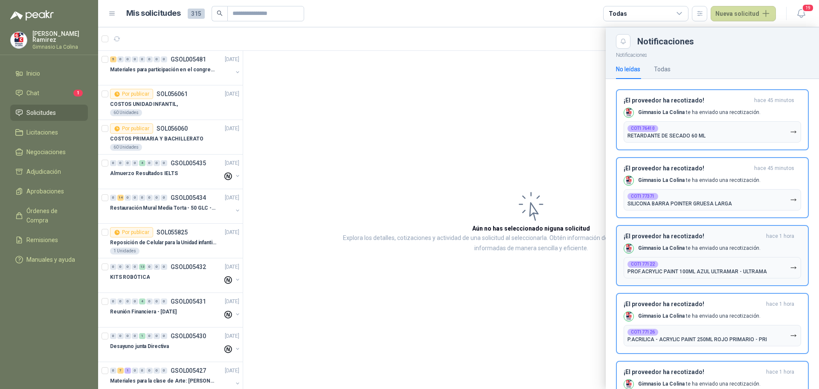
click at [655, 273] on p "PROF.ACRYLIC PAINT 100ML AZUL ULTRAMAR - ULTRAMA" at bounding box center [696, 271] width 139 height 6
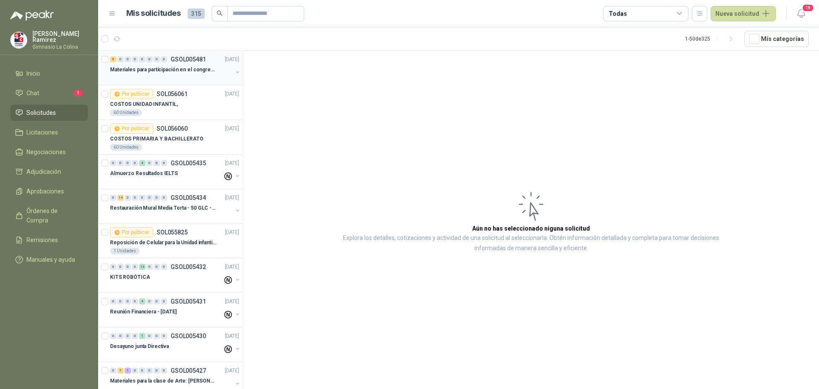
click at [167, 65] on div "Materiales para participación en el congreso, UI" at bounding box center [171, 69] width 122 height 10
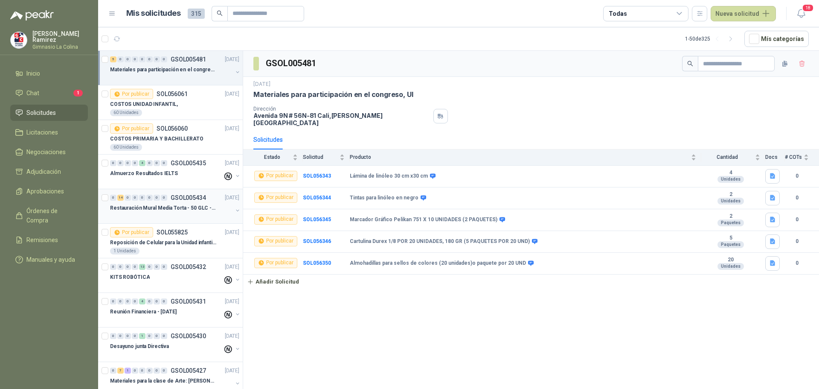
click at [134, 210] on p "Restauración Mural Media Torta - 50 GLC - URGENTE" at bounding box center [163, 208] width 106 height 8
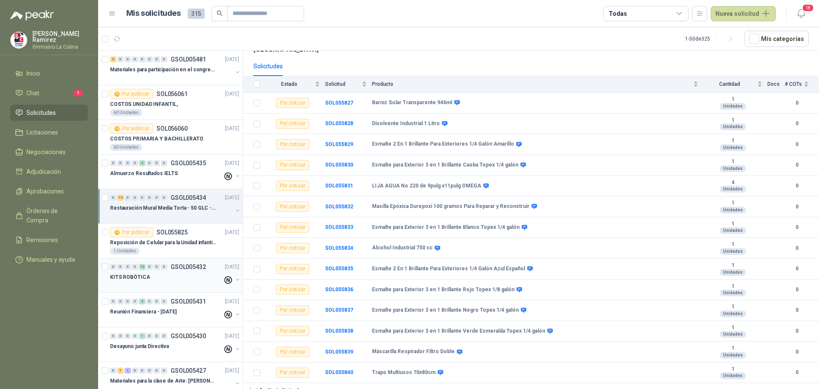
scroll to position [128, 0]
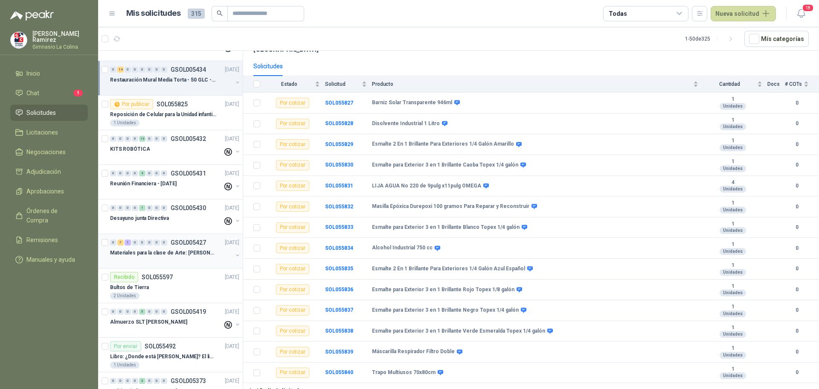
click at [156, 253] on p "Materiales para la clase de Arte: [PERSON_NAME]" at bounding box center [163, 253] width 106 height 8
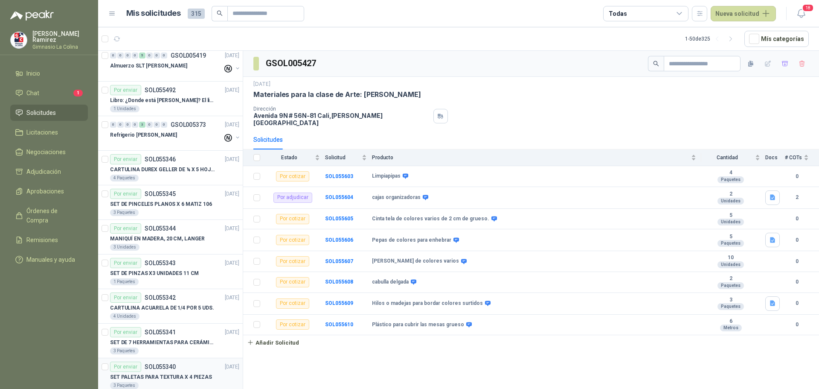
scroll to position [171, 0]
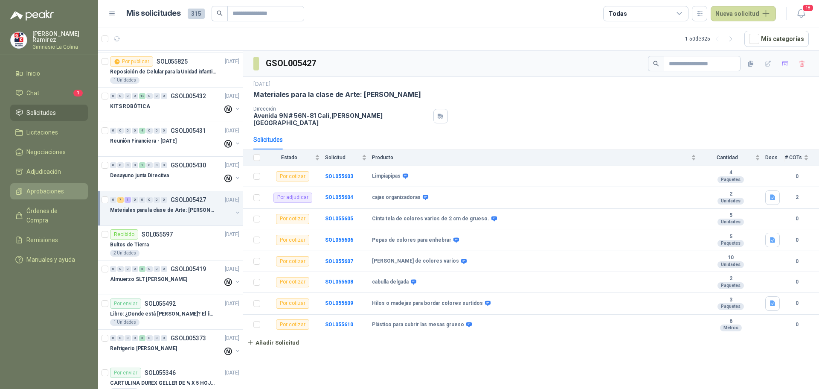
click at [47, 186] on span "Aprobaciones" at bounding box center [45, 190] width 38 height 9
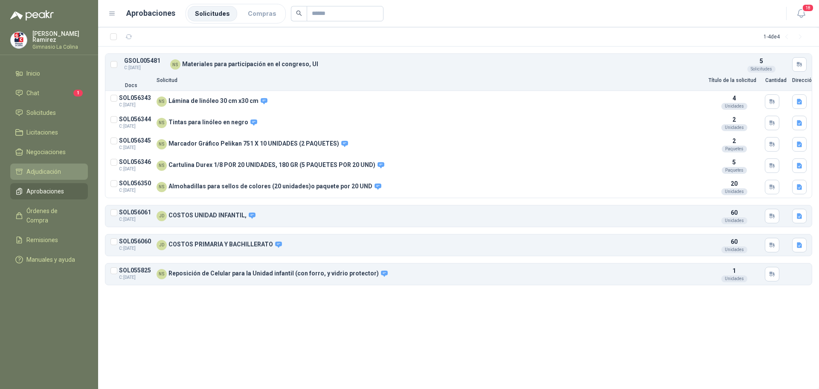
click at [45, 169] on span "Adjudicación" at bounding box center [43, 171] width 35 height 9
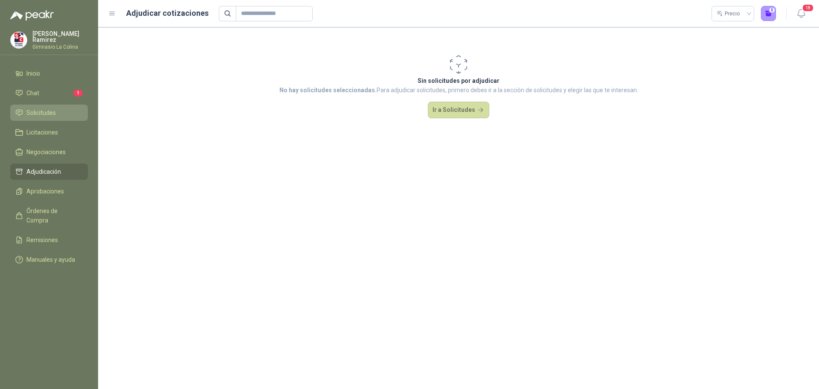
click at [44, 108] on span "Solicitudes" at bounding box center [40, 112] width 29 height 9
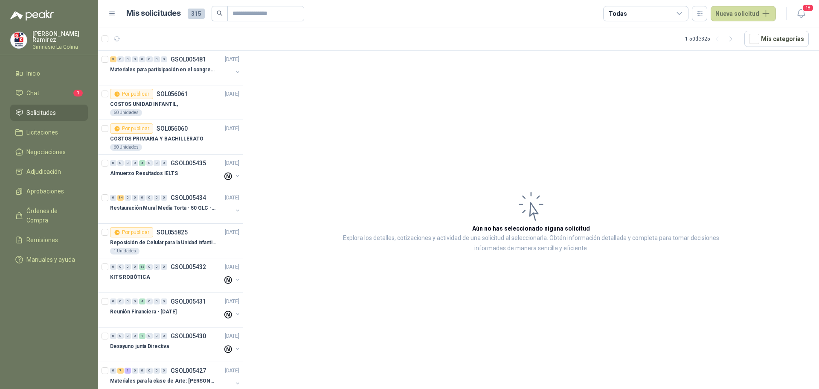
click at [657, 14] on div "Todas" at bounding box center [645, 13] width 85 height 15
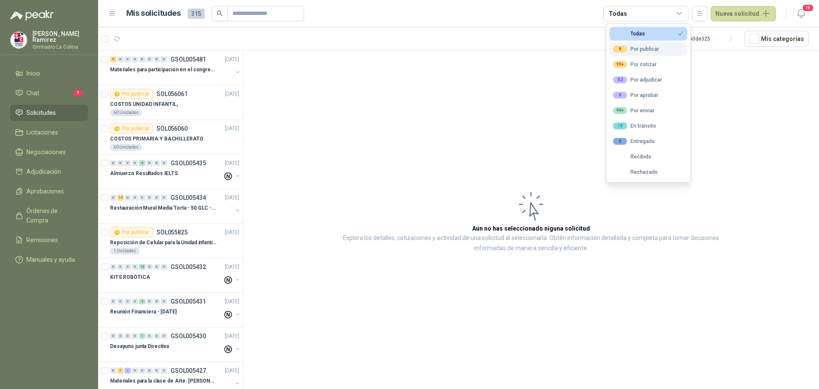
click at [632, 49] on div "8 Por publicar" at bounding box center [636, 49] width 46 height 7
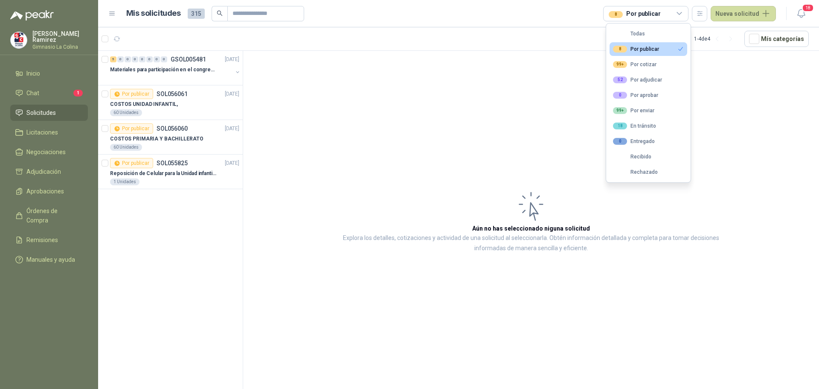
click at [674, 49] on button "8 Por publicar" at bounding box center [649, 49] width 78 height 14
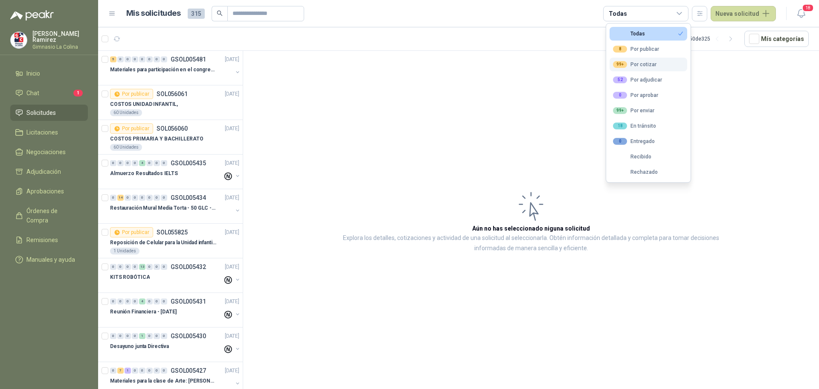
click at [645, 64] on div "99+ Por cotizar" at bounding box center [635, 64] width 44 height 7
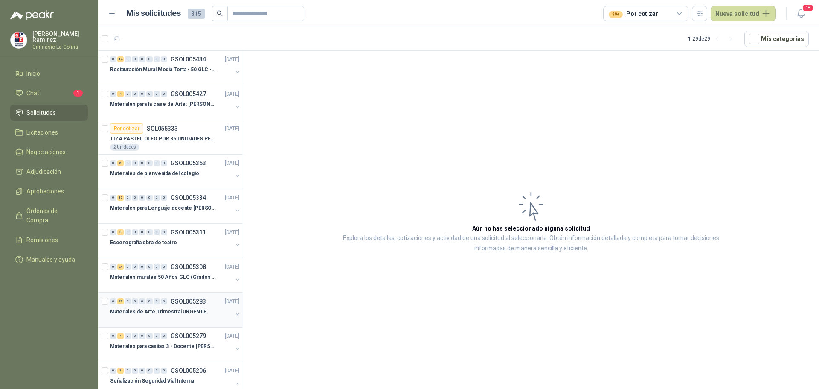
click at [174, 317] on div at bounding box center [171, 320] width 122 height 7
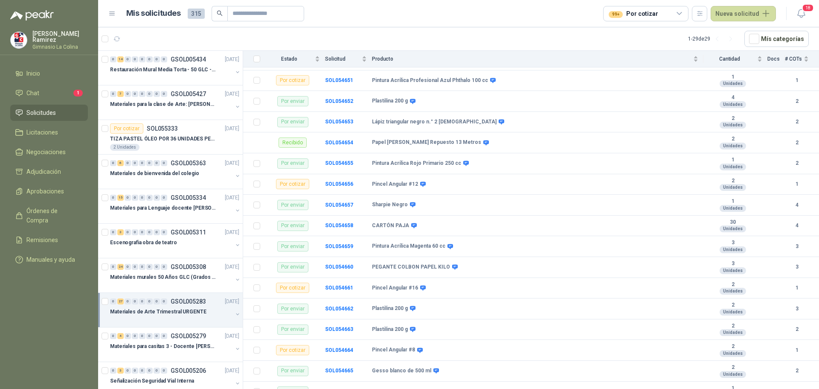
scroll to position [1213, 0]
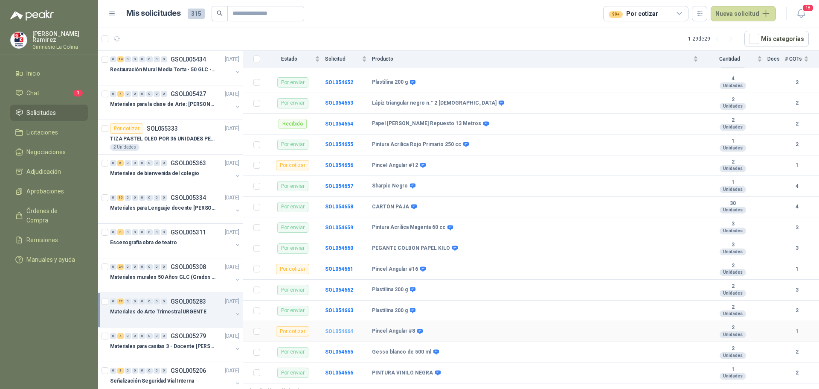
click at [341, 328] on b "SOL054664" at bounding box center [339, 331] width 28 height 6
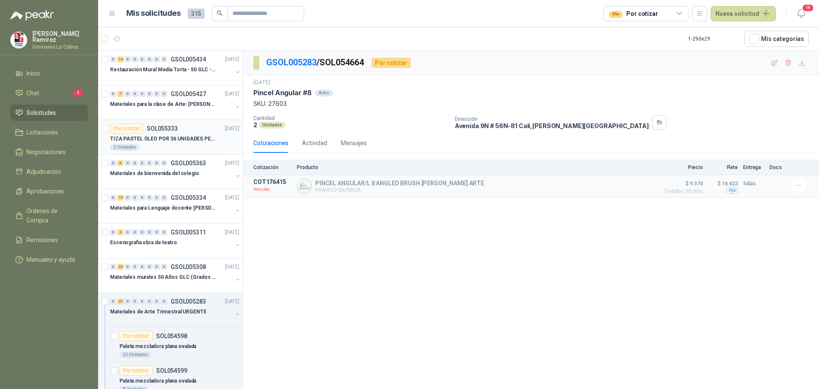
click at [142, 135] on p "TIZA PASTEL ÓLEO POR 36 UNIDADES PENTEL" at bounding box center [163, 139] width 106 height 8
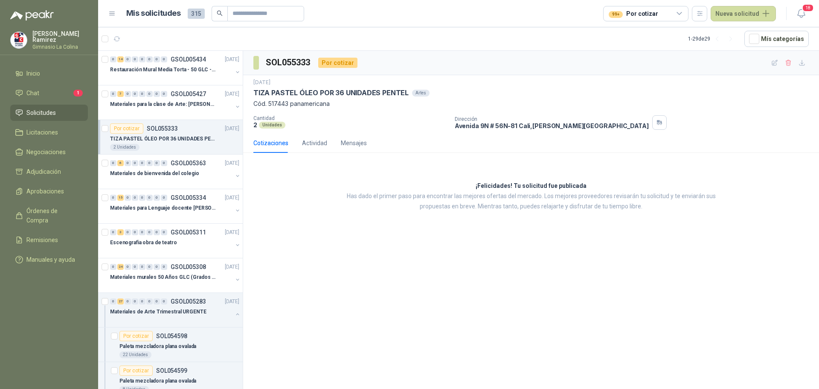
click at [130, 126] on div "Por cotizar" at bounding box center [126, 128] width 33 height 10
click at [183, 139] on p "TIZA PASTEL ÓLEO POR 36 UNIDADES PENTEL" at bounding box center [163, 139] width 106 height 8
click at [40, 105] on link "Solicitudes" at bounding box center [49, 113] width 78 height 16
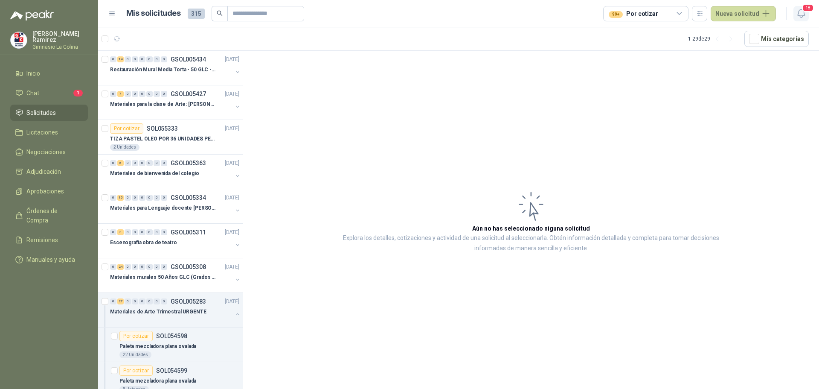
click at [808, 9] on span "18" at bounding box center [808, 8] width 12 height 8
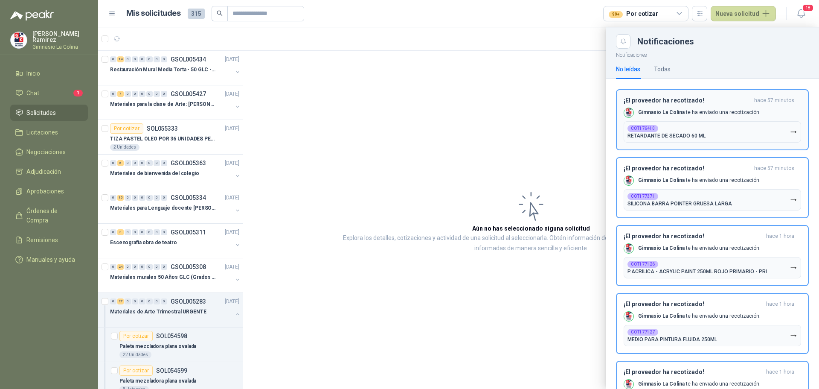
click at [667, 136] on p "RETARDANTE DE SECADO 60 ML" at bounding box center [666, 136] width 78 height 6
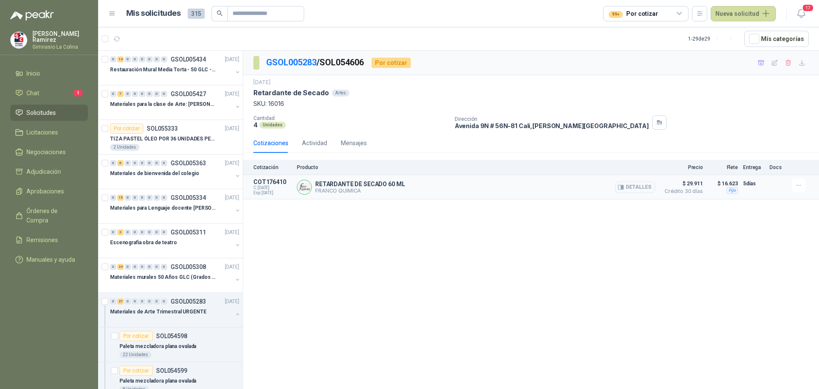
click at [303, 185] on img at bounding box center [304, 187] width 14 height 14
click at [774, 62] on icon "button" at bounding box center [774, 62] width 7 height 7
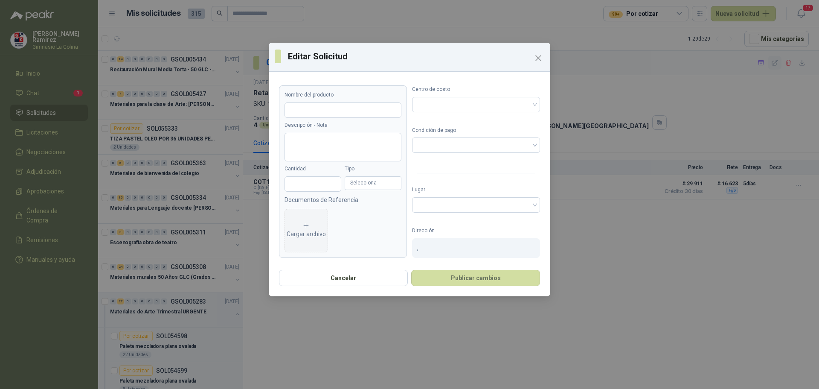
type input "**********"
type textarea "**********"
type input "*"
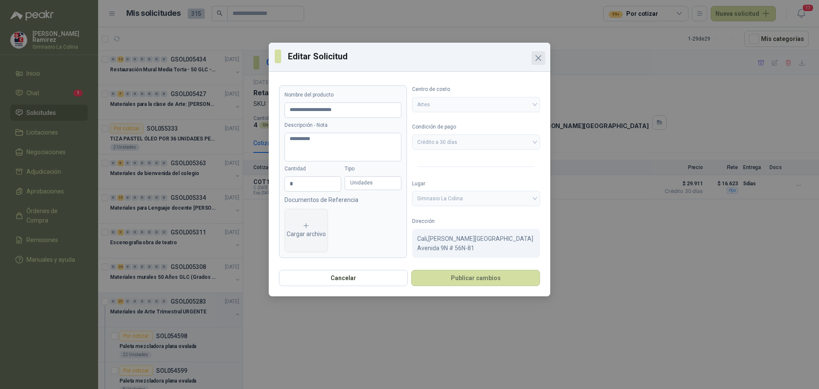
click at [539, 58] on icon "Close" at bounding box center [538, 57] width 5 height 5
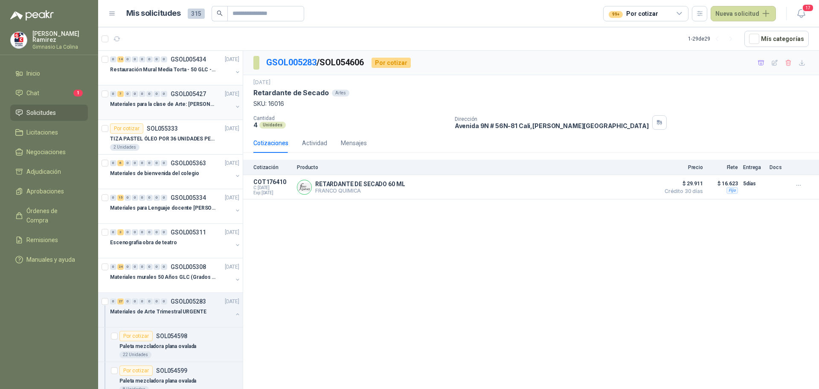
click at [145, 108] on p "Materiales para la clase de Arte: [PERSON_NAME]" at bounding box center [163, 104] width 106 height 8
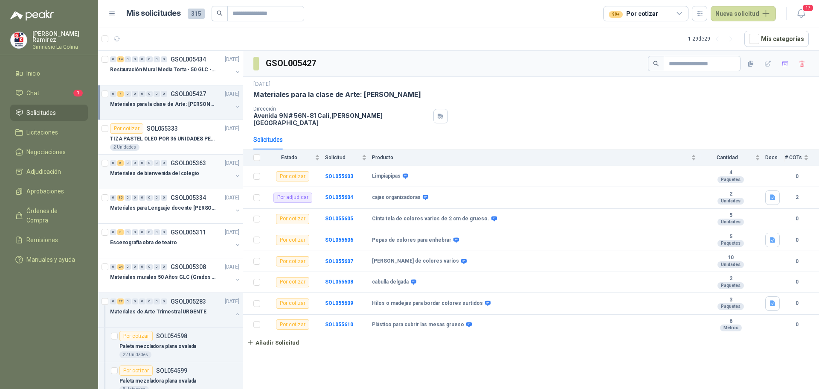
click at [167, 172] on p "Materiales de bienvenida del colegio" at bounding box center [154, 173] width 89 height 8
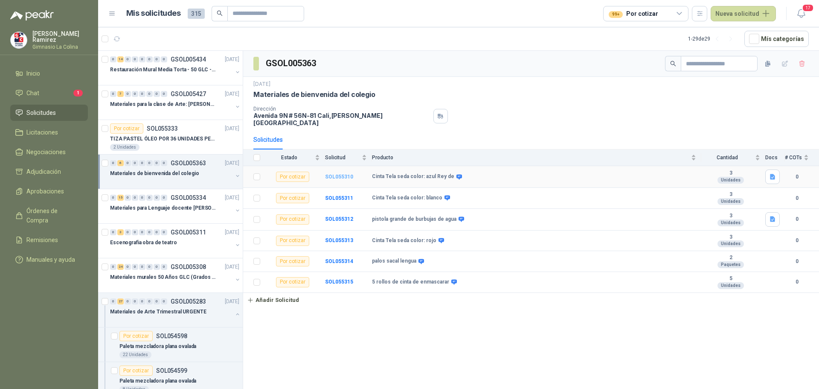
click at [348, 174] on b "SOL055310" at bounding box center [339, 177] width 28 height 6
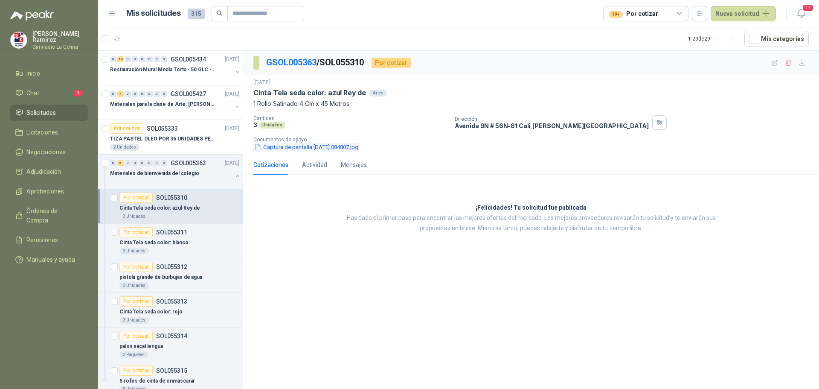
click at [272, 145] on button "Captura de pantalla [DATE] 084807.jpg" at bounding box center [306, 146] width 106 height 9
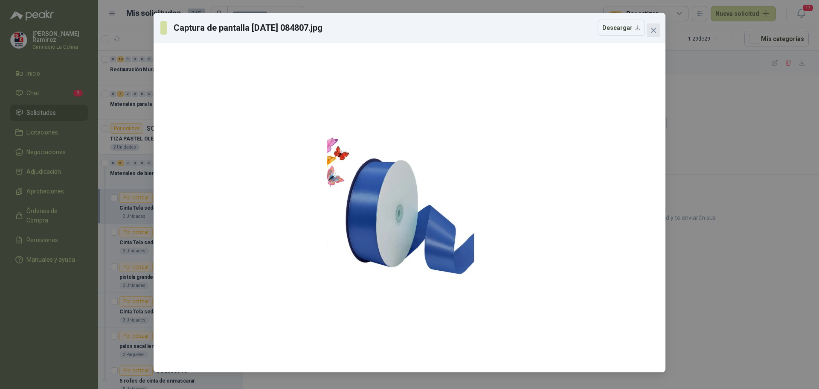
click at [654, 29] on icon "close" at bounding box center [653, 30] width 7 height 7
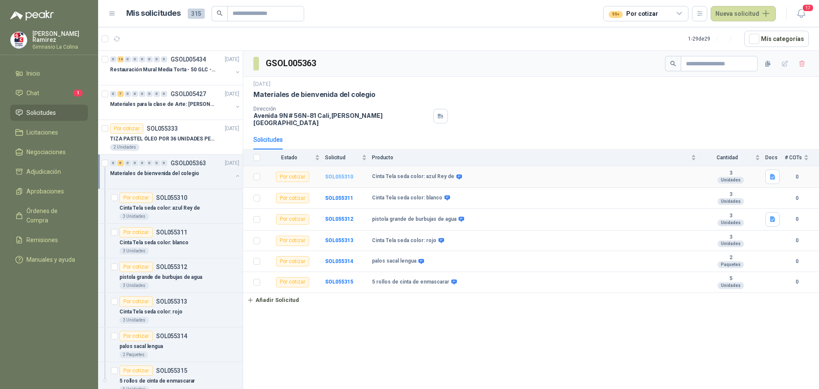
click at [348, 174] on b "SOL055310" at bounding box center [339, 177] width 28 height 6
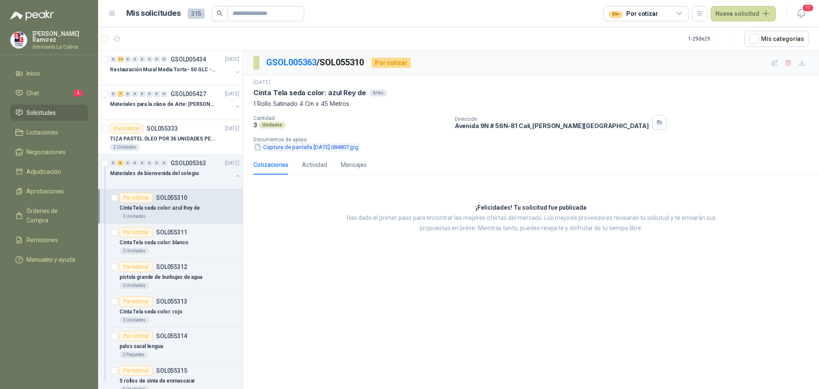
click at [296, 148] on button "Captura de pantalla [DATE] 084807.jpg" at bounding box center [306, 146] width 106 height 9
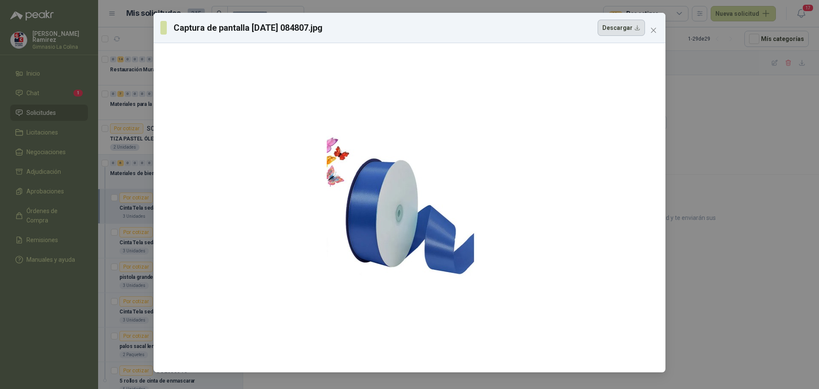
click at [618, 31] on button "Descargar" at bounding box center [621, 28] width 47 height 16
click at [653, 28] on icon "close" at bounding box center [653, 30] width 7 height 7
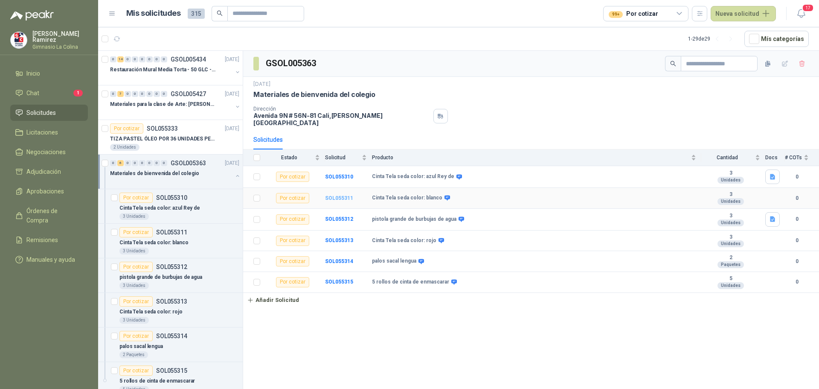
click at [339, 195] on b "SOL055311" at bounding box center [339, 198] width 28 height 6
click at [344, 237] on b "SOL055313" at bounding box center [339, 240] width 28 height 6
click at [337, 258] on b "SOL055314" at bounding box center [339, 261] width 28 height 6
click at [338, 209] on td "SOL055312" at bounding box center [348, 220] width 47 height 22
click at [340, 216] on b "SOL055312" at bounding box center [339, 219] width 28 height 6
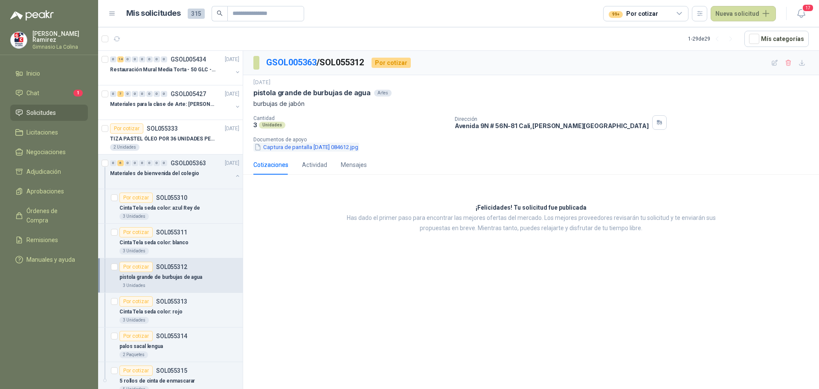
click at [322, 145] on button "Captura de pantalla [DATE] 084612.jpg" at bounding box center [306, 146] width 106 height 9
